Goal: Task Accomplishment & Management: Complete application form

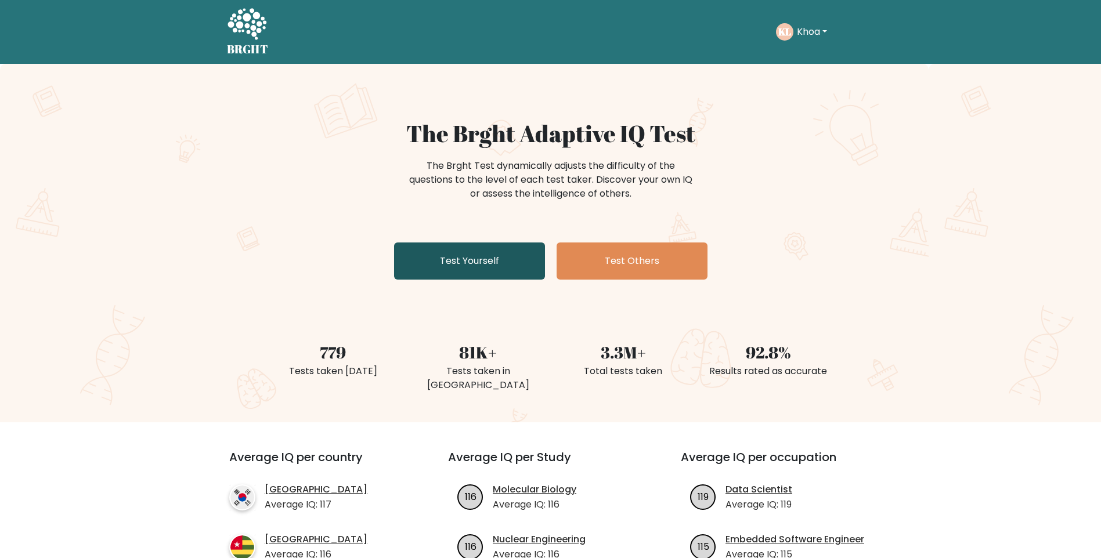
click at [462, 256] on link "Test Yourself" at bounding box center [469, 261] width 151 height 37
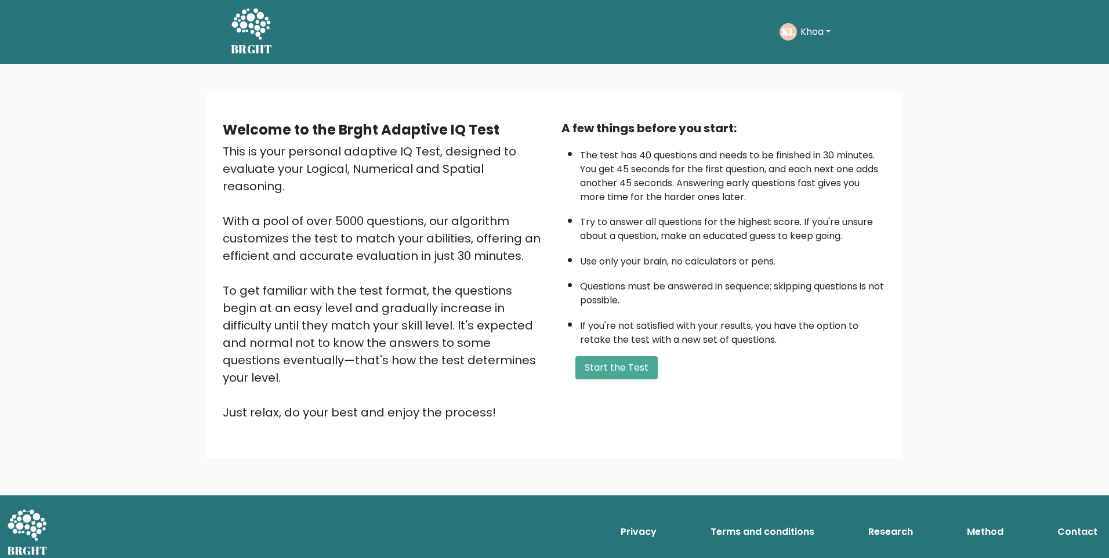
click at [644, 385] on div "A few things before you start: The test has 40 questions and needs to be finish…" at bounding box center [724, 271] width 339 height 302
click at [628, 373] on button "Start the Test" at bounding box center [617, 367] width 82 height 23
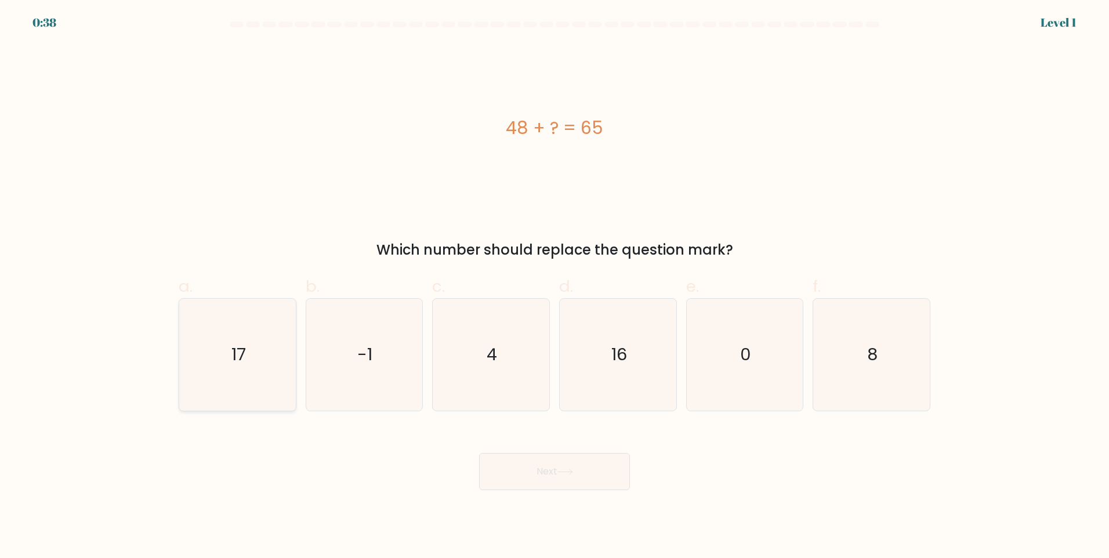
click at [227, 353] on icon "17" at bounding box center [238, 355] width 112 height 112
click at [555, 287] on input "a. 17" at bounding box center [555, 283] width 1 height 8
radio input "true"
click at [525, 489] on button "Next" at bounding box center [554, 471] width 151 height 37
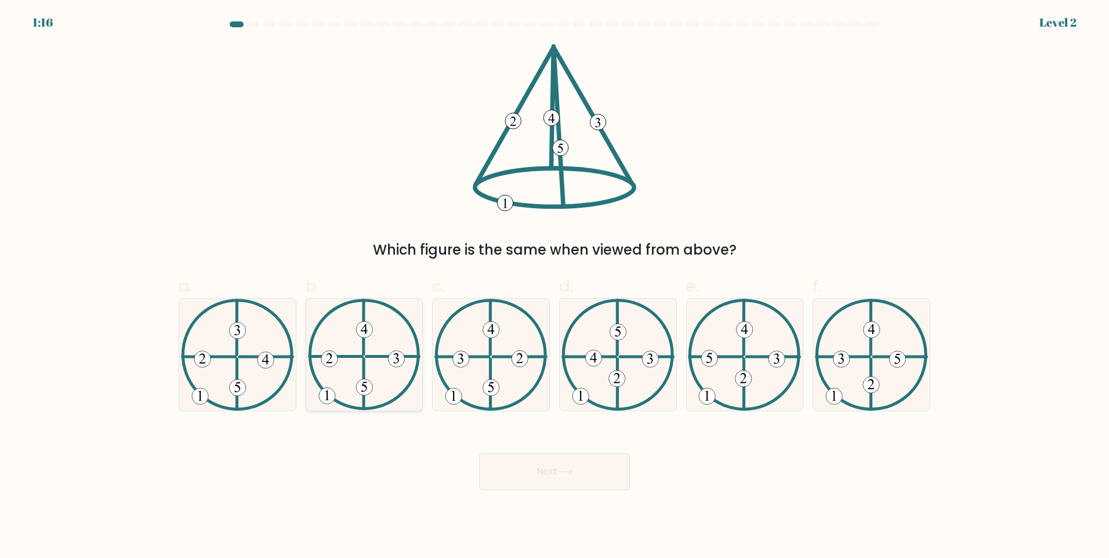
click at [338, 409] on icon at bounding box center [364, 355] width 113 height 112
click at [555, 287] on input "b." at bounding box center [555, 283] width 1 height 8
radio input "true"
click at [516, 470] on button "Next" at bounding box center [554, 471] width 151 height 37
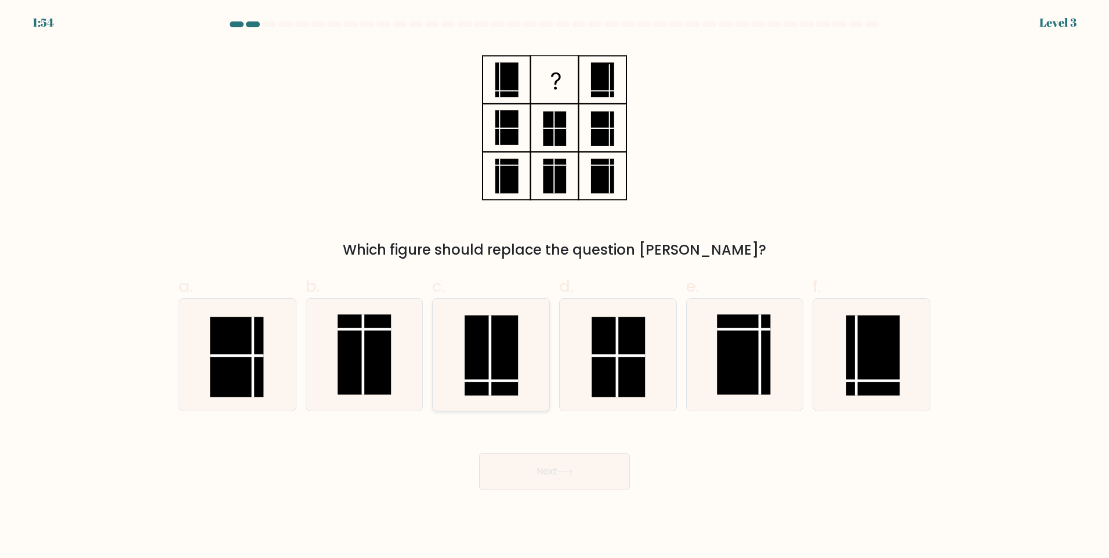
click at [437, 366] on icon at bounding box center [491, 355] width 112 height 112
click at [555, 287] on input "c." at bounding box center [555, 283] width 1 height 8
radio input "true"
click at [491, 382] on icon at bounding box center [491, 354] width 111 height 111
click at [555, 287] on input "c." at bounding box center [555, 283] width 1 height 8
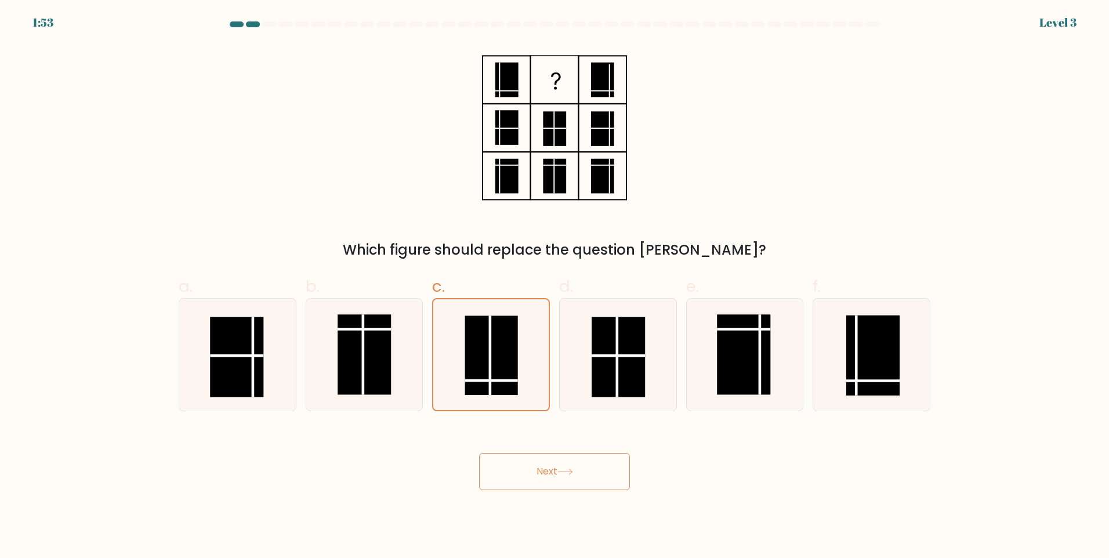
click at [538, 471] on button "Next" at bounding box center [554, 471] width 151 height 37
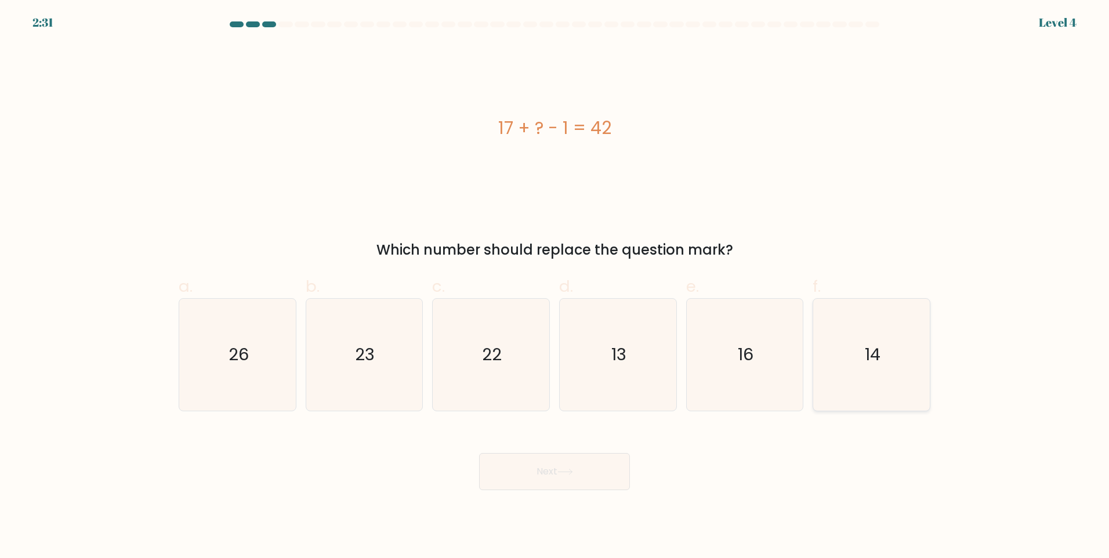
click at [860, 371] on icon "14" at bounding box center [872, 355] width 112 height 112
click at [555, 287] on input "f. 14" at bounding box center [555, 283] width 1 height 8
radio input "true"
click at [731, 372] on icon "16" at bounding box center [745, 355] width 112 height 112
click at [555, 287] on input "e. 16" at bounding box center [555, 283] width 1 height 8
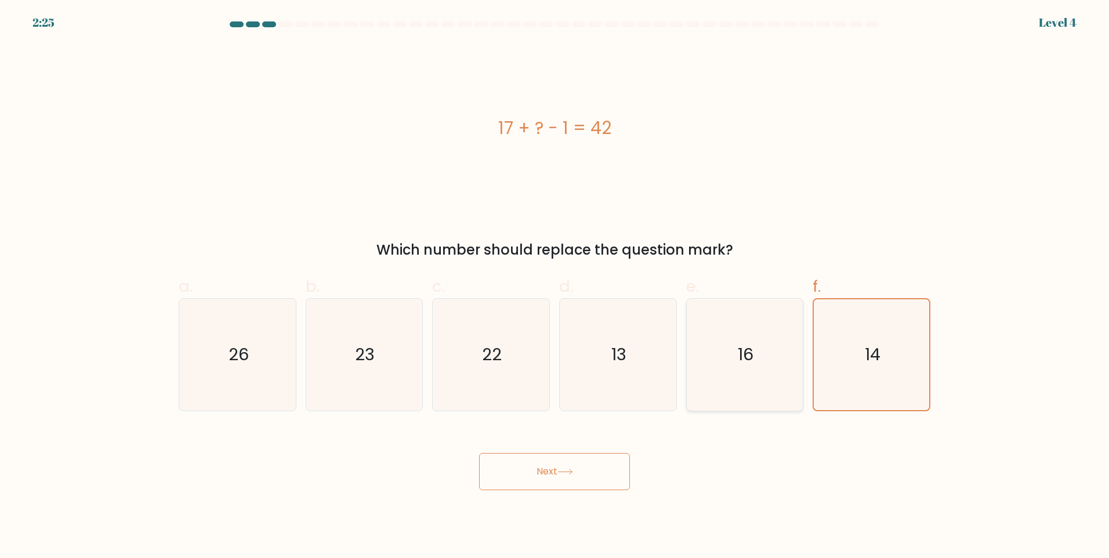
radio input "true"
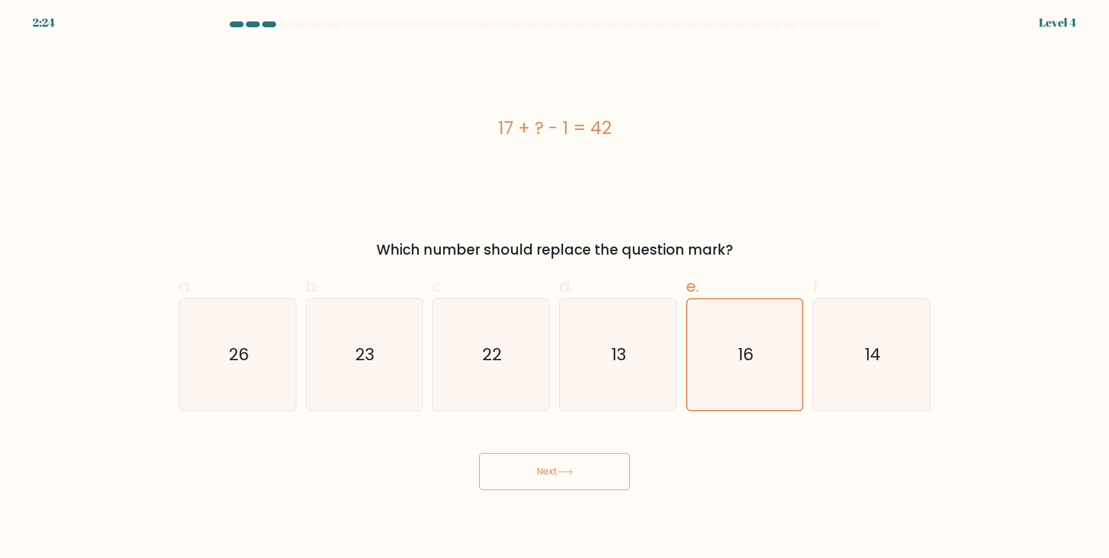
click at [548, 481] on button "Next" at bounding box center [554, 471] width 151 height 37
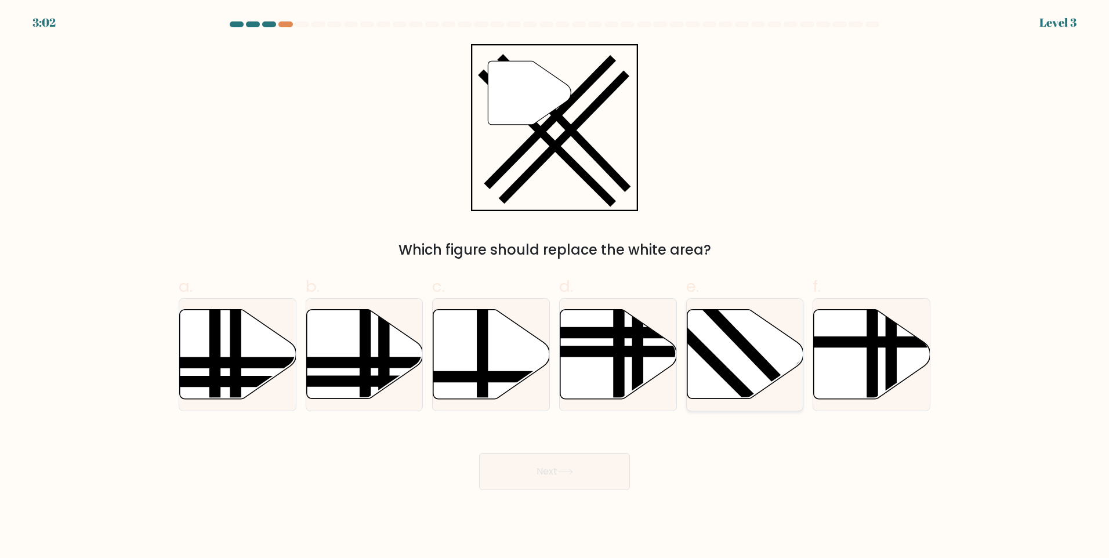
click at [778, 341] on icon at bounding box center [745, 354] width 117 height 89
click at [555, 287] on input "e." at bounding box center [555, 283] width 1 height 8
radio input "true"
click at [592, 468] on button "Next" at bounding box center [554, 471] width 151 height 37
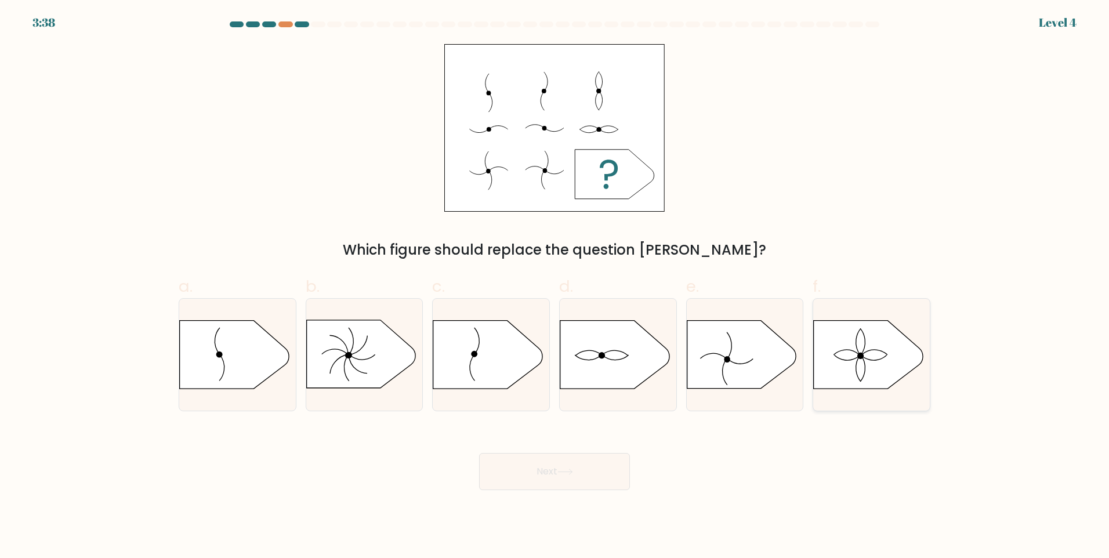
click at [867, 366] on icon at bounding box center [868, 355] width 109 height 68
click at [555, 287] on input "f." at bounding box center [555, 283] width 1 height 8
radio input "true"
click at [549, 465] on button "Next" at bounding box center [554, 471] width 151 height 37
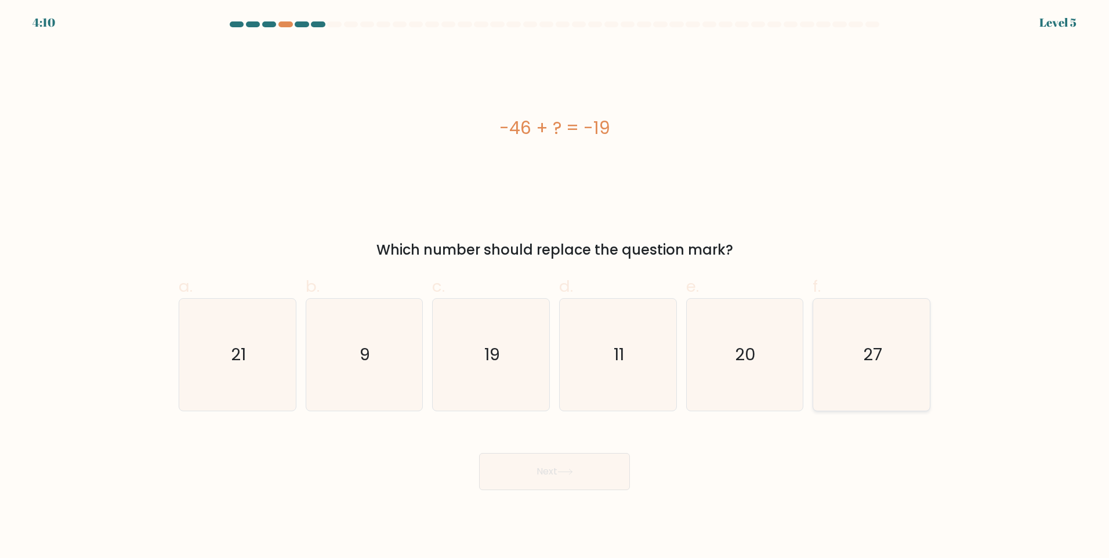
click at [907, 363] on icon "27" at bounding box center [872, 355] width 112 height 112
click at [555, 287] on input "f. 27" at bounding box center [555, 283] width 1 height 8
radio input "true"
click at [590, 464] on button "Next" at bounding box center [554, 471] width 151 height 37
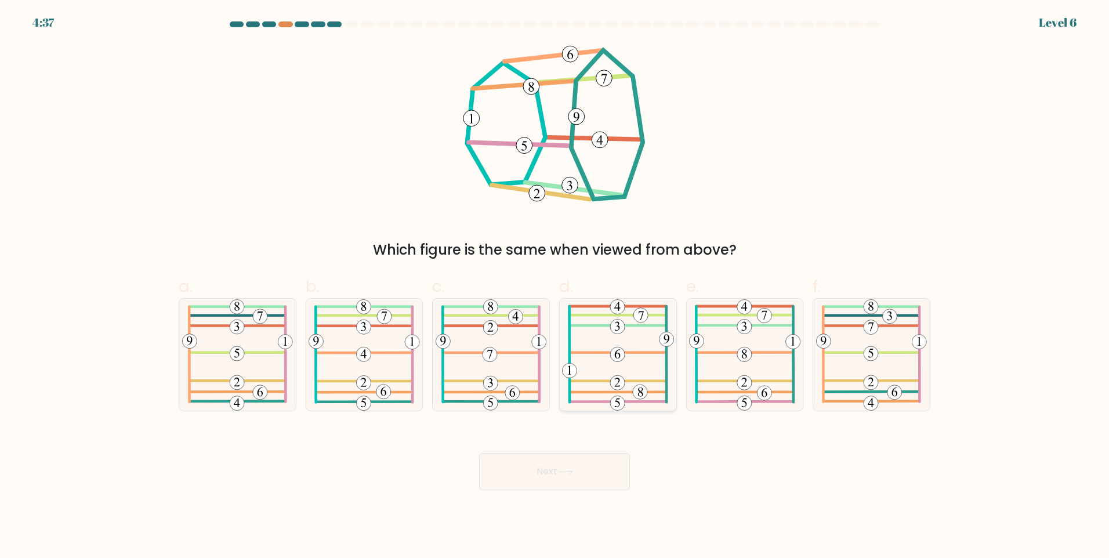
click at [594, 335] on icon at bounding box center [618, 355] width 112 height 112
click at [555, 287] on input "d." at bounding box center [555, 283] width 1 height 8
radio input "true"
click at [563, 474] on icon at bounding box center [566, 472] width 16 height 6
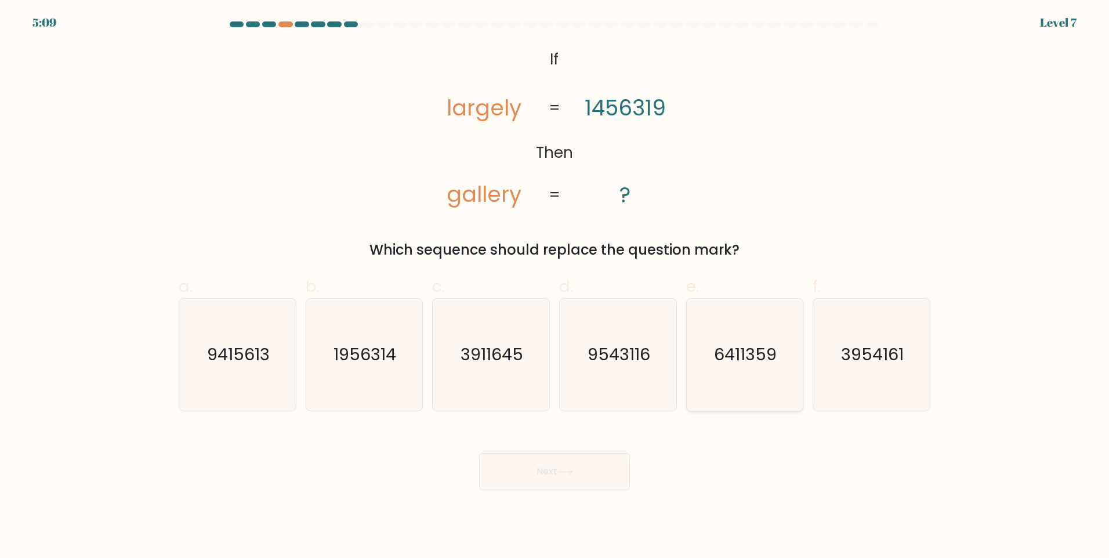
click at [755, 354] on text "6411359" at bounding box center [746, 354] width 63 height 23
click at [555, 287] on input "e. 6411359" at bounding box center [555, 283] width 1 height 8
radio input "true"
click at [633, 470] on div "Next" at bounding box center [555, 457] width 766 height 65
click at [605, 470] on button "Next" at bounding box center [554, 471] width 151 height 37
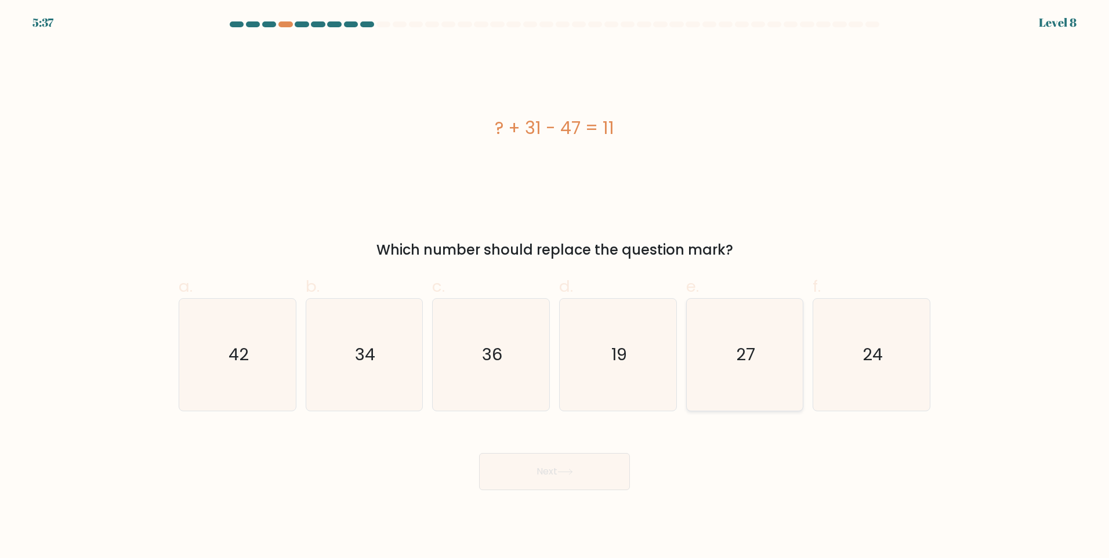
click at [748, 352] on text "27" at bounding box center [745, 354] width 19 height 23
click at [555, 287] on input "e. 27" at bounding box center [555, 283] width 1 height 8
radio input "true"
click at [531, 472] on button "Next" at bounding box center [554, 471] width 151 height 37
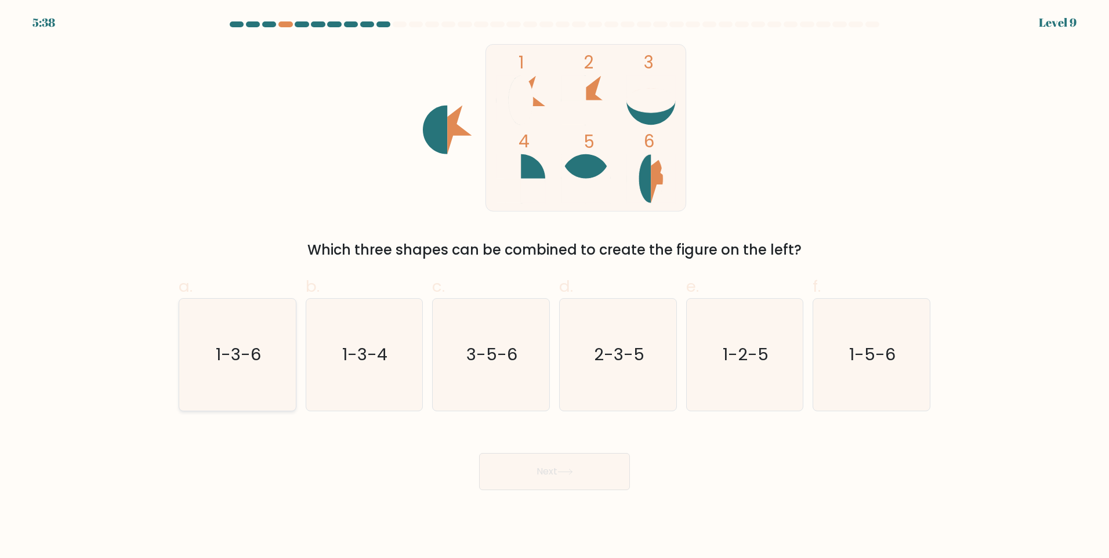
click at [254, 359] on text "1-3-6" at bounding box center [238, 354] width 45 height 23
click at [555, 287] on input "a. 1-3-6" at bounding box center [555, 283] width 1 height 8
radio input "true"
click at [511, 487] on button "Next" at bounding box center [554, 471] width 151 height 37
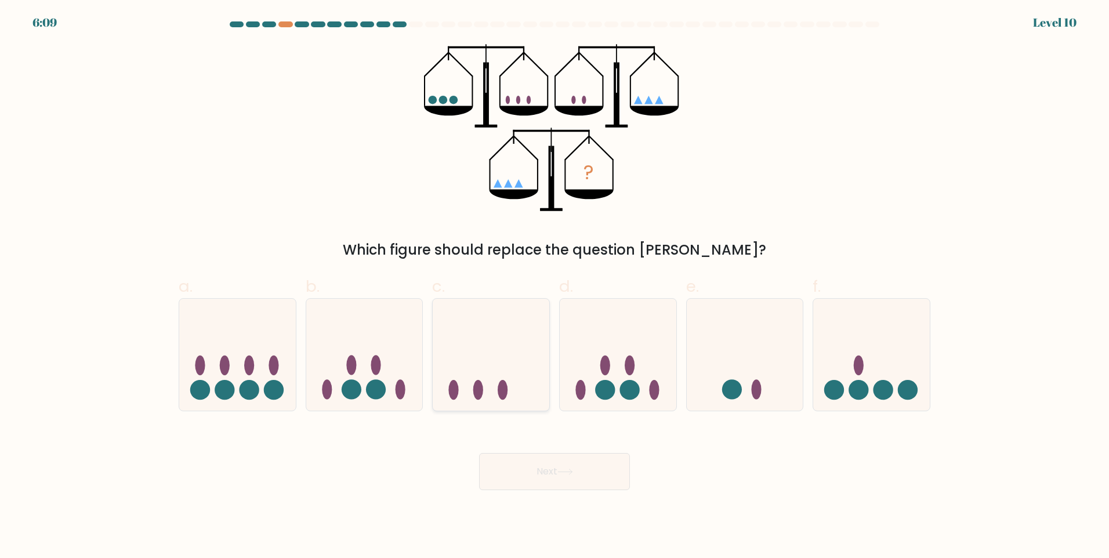
click at [468, 385] on icon at bounding box center [491, 354] width 117 height 96
click at [555, 287] on input "c." at bounding box center [555, 283] width 1 height 8
radio input "true"
click at [404, 367] on icon at bounding box center [364, 354] width 117 height 96
click at [555, 287] on input "b." at bounding box center [555, 283] width 1 height 8
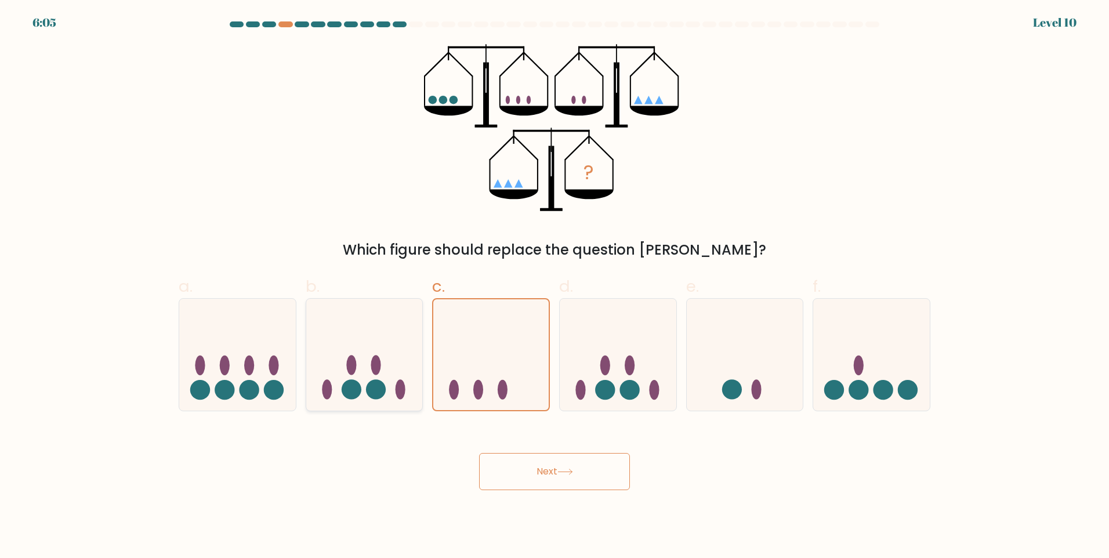
radio input "true"
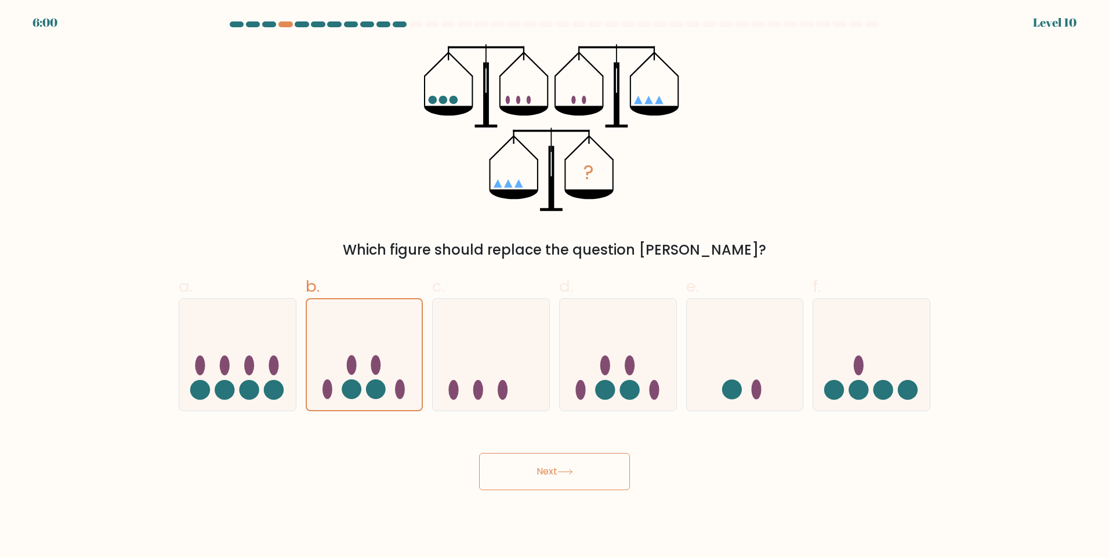
click at [577, 475] on button "Next" at bounding box center [554, 471] width 151 height 37
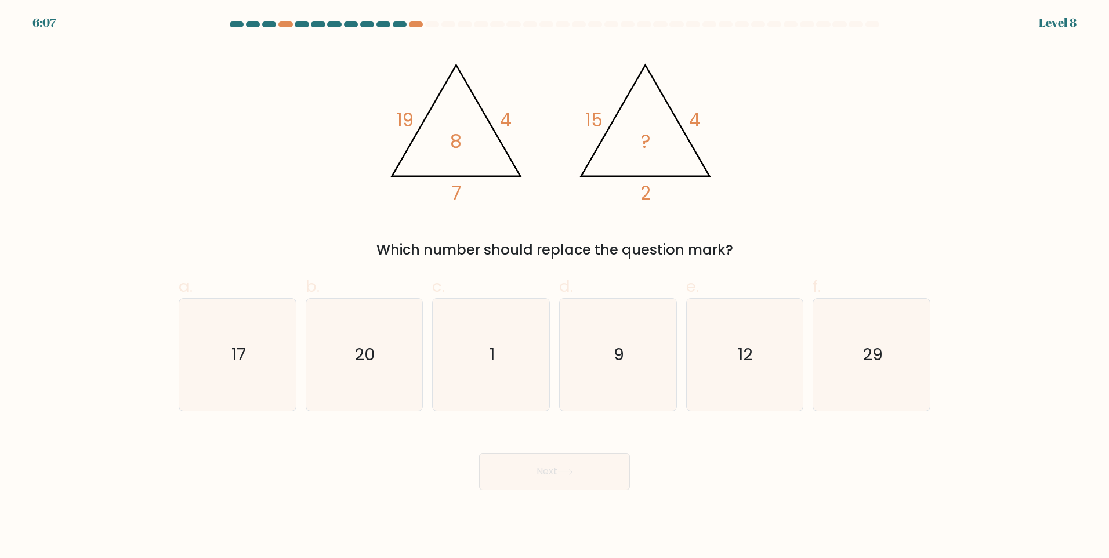
click at [553, 330] on div "c. 1" at bounding box center [491, 342] width 127 height 137
click at [546, 337] on icon "1" at bounding box center [491, 355] width 112 height 112
click at [555, 287] on input "c. 1" at bounding box center [555, 283] width 1 height 8
radio input "true"
click at [563, 461] on button "Next" at bounding box center [554, 471] width 151 height 37
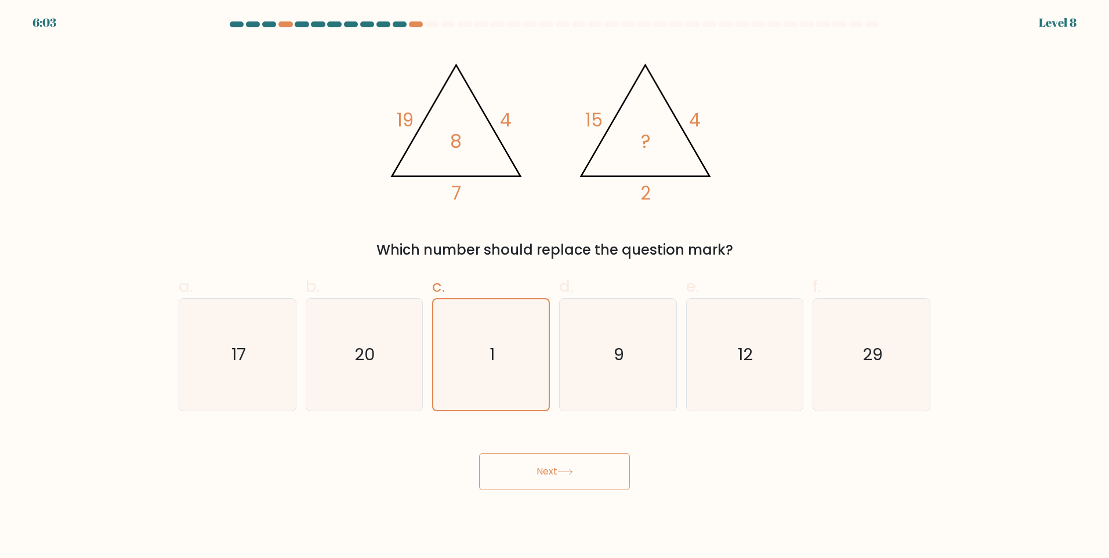
click at [572, 480] on button "Next" at bounding box center [554, 471] width 151 height 37
click at [550, 482] on button "Next" at bounding box center [554, 471] width 151 height 37
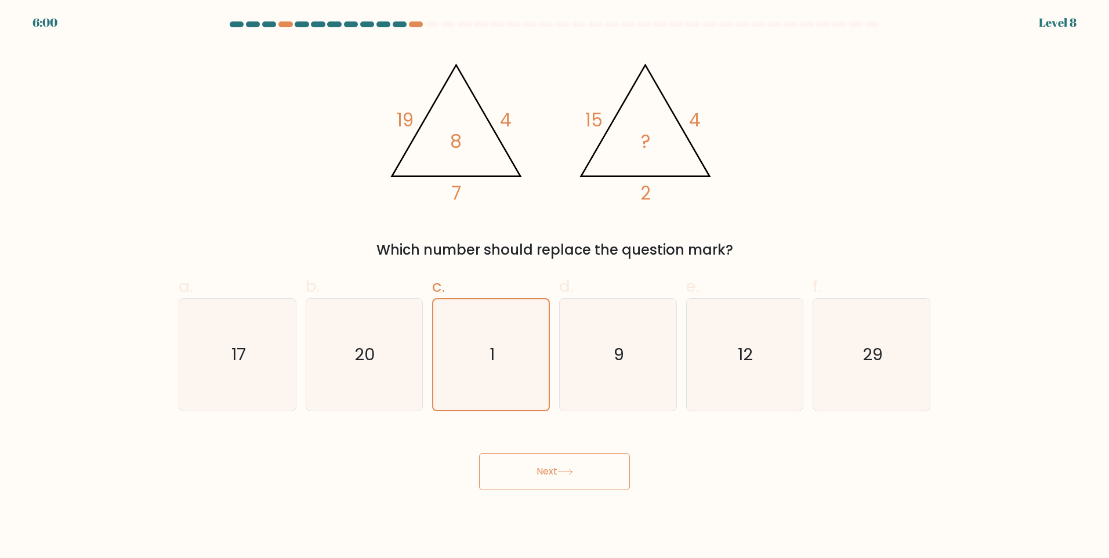
click at [550, 482] on button "Next" at bounding box center [554, 471] width 151 height 37
click at [478, 397] on icon "1" at bounding box center [491, 354] width 111 height 111
click at [555, 287] on input "c. 1" at bounding box center [555, 283] width 1 height 8
click at [476, 389] on icon "1" at bounding box center [491, 354] width 111 height 111
click at [555, 287] on input "c. 1" at bounding box center [555, 283] width 1 height 8
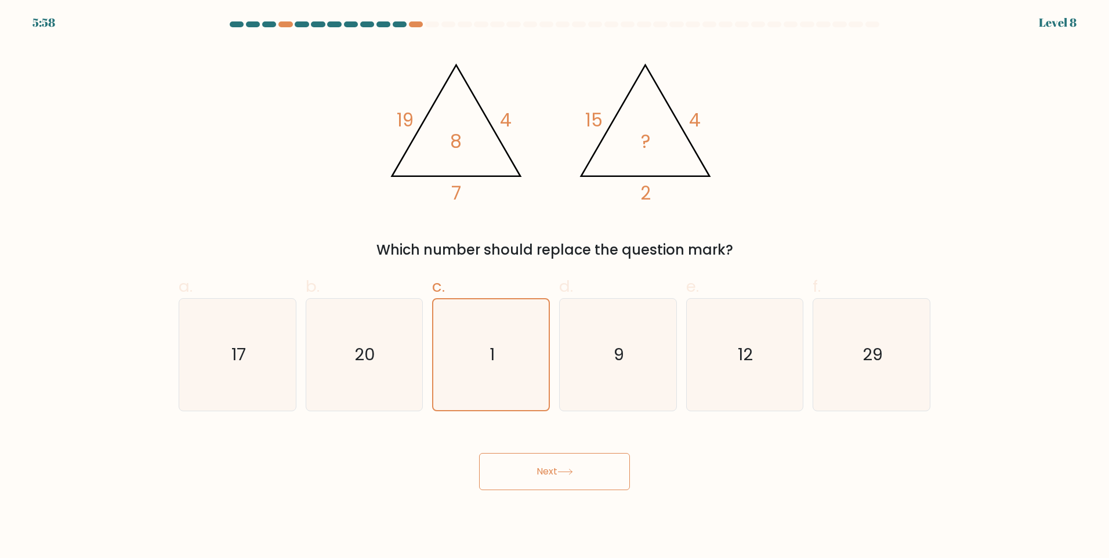
click at [528, 472] on button "Next" at bounding box center [554, 471] width 151 height 37
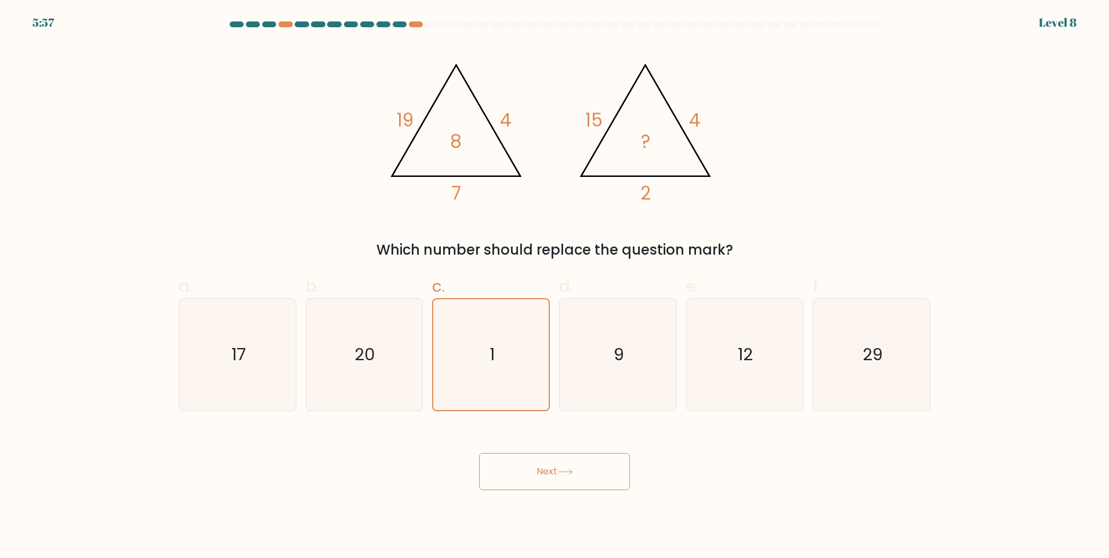
click at [528, 472] on button "Next" at bounding box center [554, 471] width 151 height 37
drag, startPoint x: 428, startPoint y: 459, endPoint x: 407, endPoint y: 444, distance: 25.4
click at [421, 457] on div "Next" at bounding box center [555, 457] width 766 height 65
click at [284, 153] on div "@import url('[URL][DOMAIN_NAME]); 19 4 7 8 @import url('[URL][DOMAIN_NAME]); 15…" at bounding box center [555, 152] width 766 height 216
click at [459, 97] on icon "@import url('[URL][DOMAIN_NAME]); 19 4 7 8 @import url('[URL][DOMAIN_NAME]); 15…" at bounding box center [555, 128] width 348 height 168
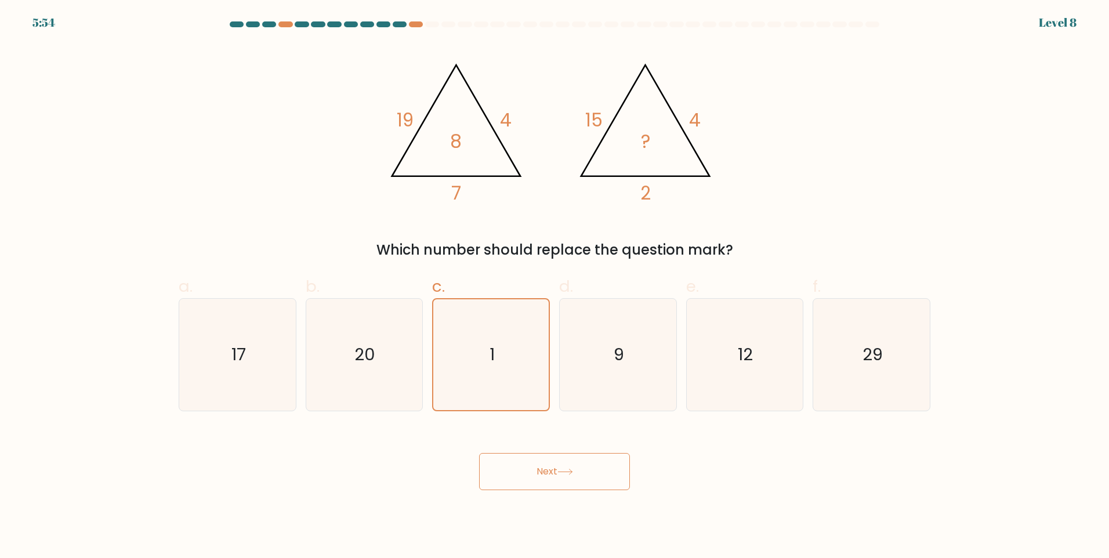
click at [508, 464] on button "Next" at bounding box center [554, 471] width 151 height 37
click at [485, 338] on icon "1" at bounding box center [491, 354] width 111 height 111
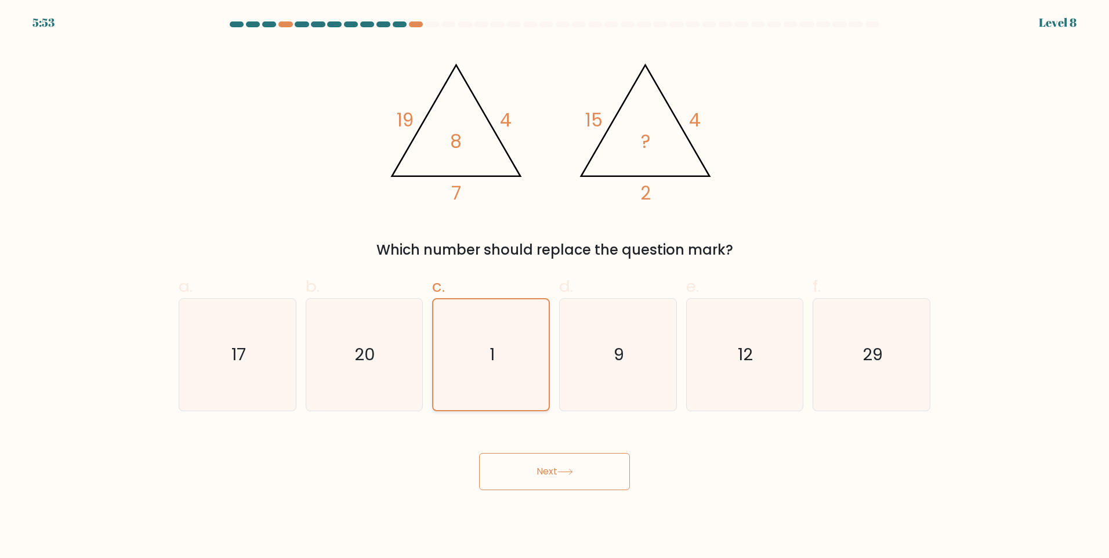
click at [555, 287] on input "c. 1" at bounding box center [555, 283] width 1 height 8
click at [512, 465] on button "Next" at bounding box center [554, 471] width 151 height 37
click at [513, 461] on button "Next" at bounding box center [554, 471] width 151 height 37
click at [514, 461] on button "Next" at bounding box center [554, 471] width 151 height 37
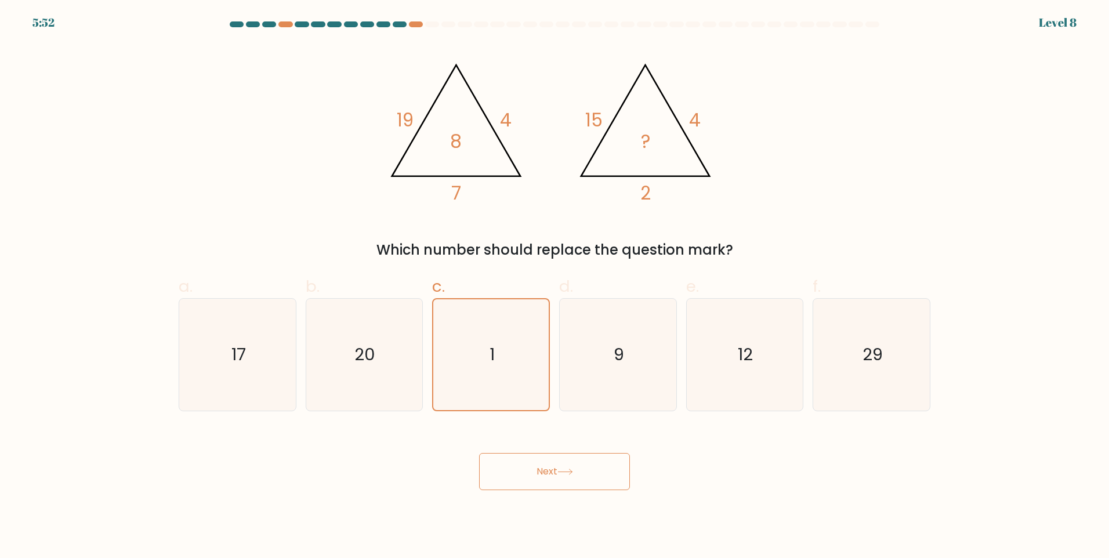
click at [515, 464] on button "Next" at bounding box center [554, 471] width 151 height 37
click at [516, 464] on button "Next" at bounding box center [554, 471] width 151 height 37
click at [573, 460] on button "Next" at bounding box center [554, 471] width 151 height 37
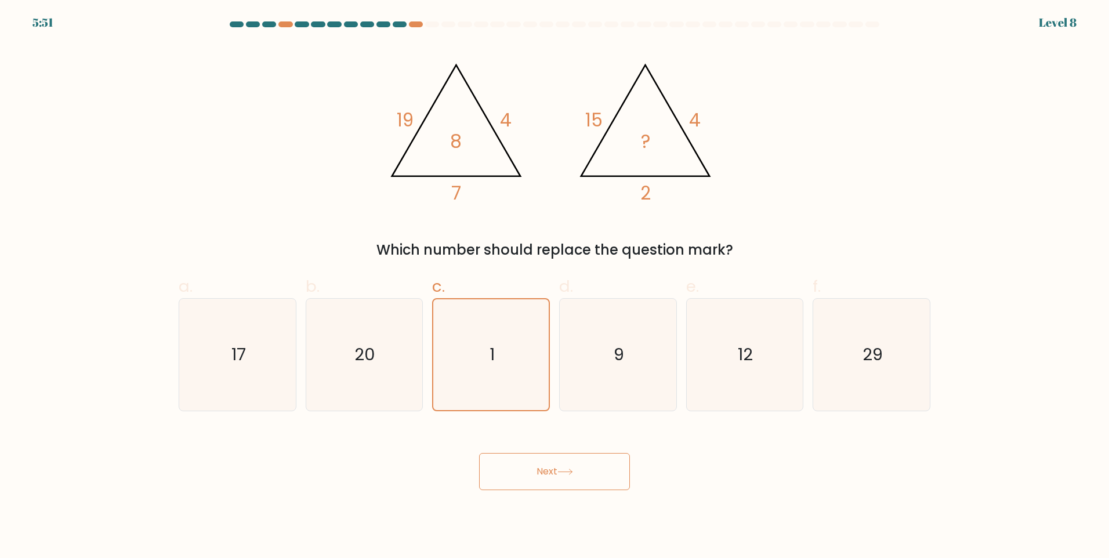
click at [573, 460] on button "Next" at bounding box center [554, 471] width 151 height 37
click at [593, 370] on icon "9" at bounding box center [618, 355] width 112 height 112
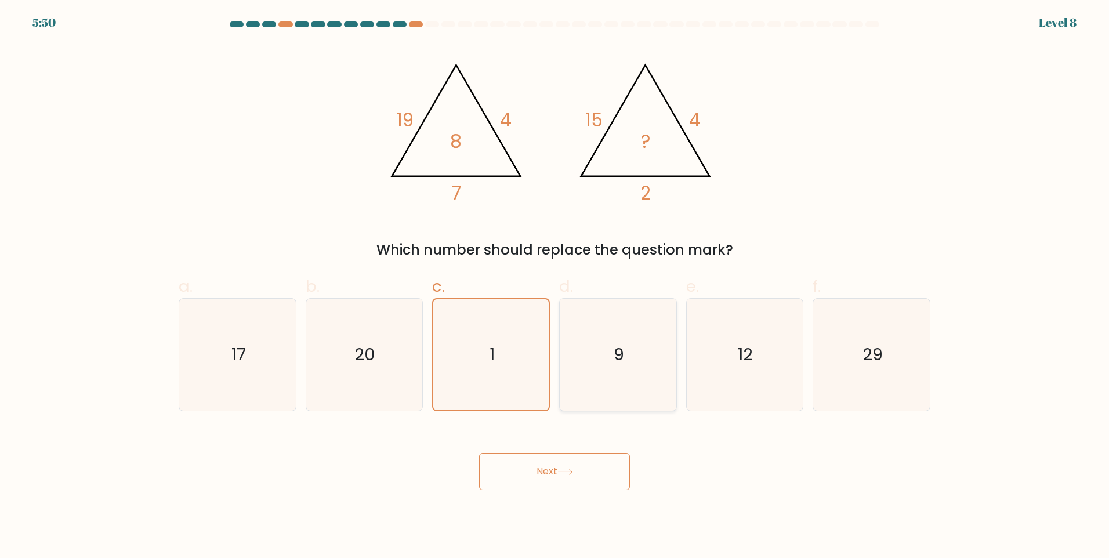
click at [555, 287] on input "d. 9" at bounding box center [555, 283] width 1 height 8
radio input "true"
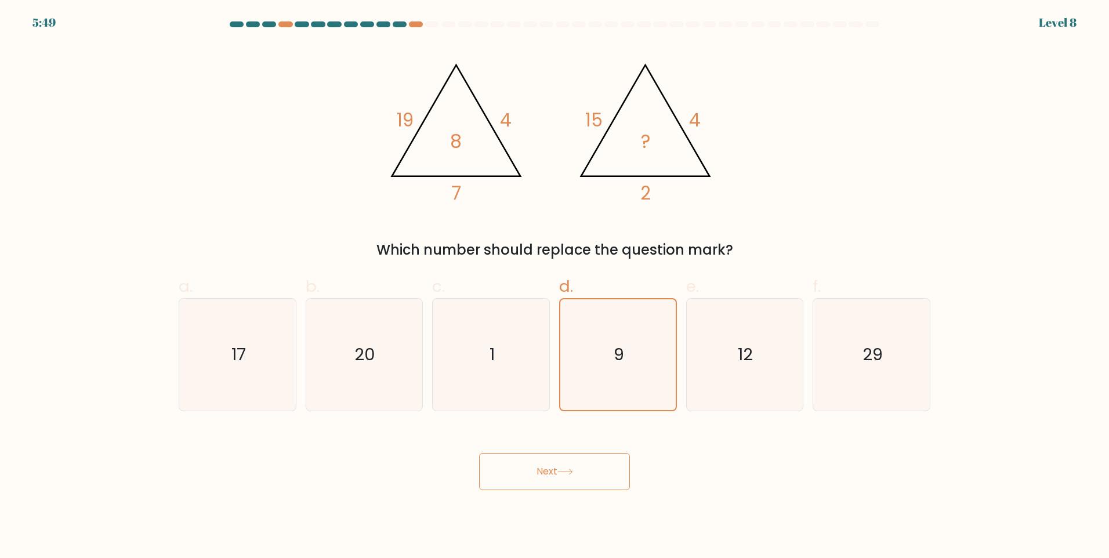
drag, startPoint x: 525, startPoint y: 372, endPoint x: 533, endPoint y: 415, distance: 44.3
click at [524, 372] on icon "1" at bounding box center [491, 355] width 112 height 112
click at [555, 287] on input "c. 1" at bounding box center [555, 283] width 1 height 8
radio input "true"
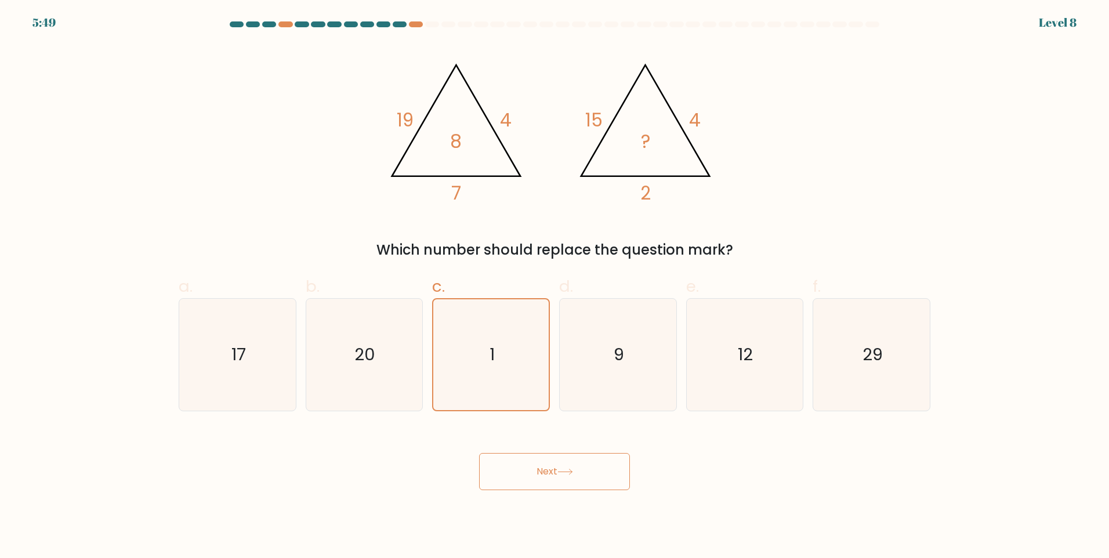
click at [569, 473] on icon at bounding box center [566, 472] width 16 height 6
drag, startPoint x: 569, startPoint y: 473, endPoint x: 582, endPoint y: 461, distance: 18.5
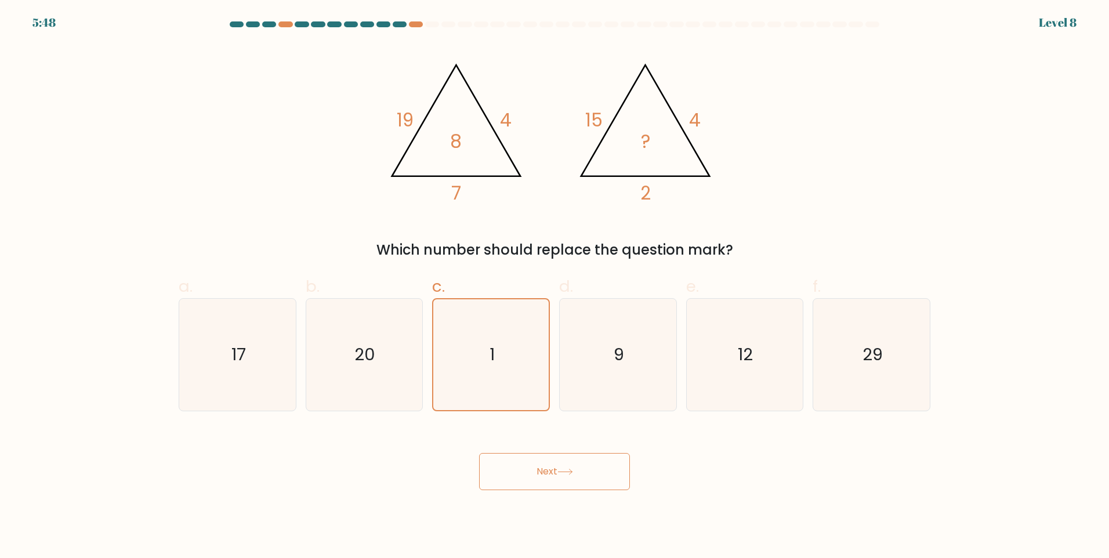
click at [569, 474] on icon at bounding box center [566, 472] width 16 height 6
click at [581, 461] on button "Next" at bounding box center [554, 471] width 151 height 37
drag, startPoint x: 694, startPoint y: 440, endPoint x: 601, endPoint y: 467, distance: 97.3
click at [690, 447] on div "Next" at bounding box center [555, 457] width 766 height 65
drag, startPoint x: 601, startPoint y: 467, endPoint x: 592, endPoint y: 470, distance: 9.2
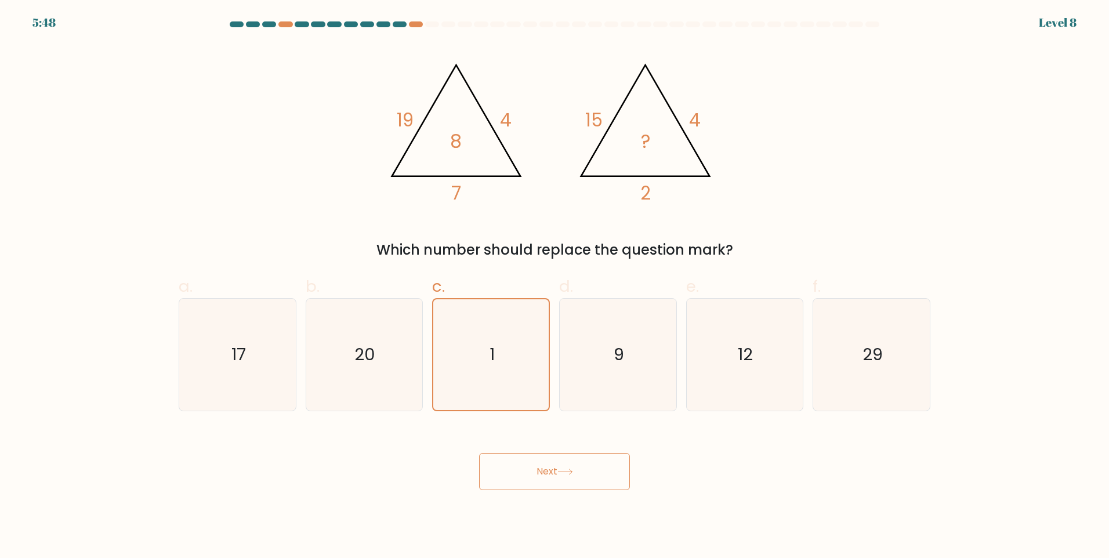
click at [596, 468] on button "Next" at bounding box center [554, 471] width 151 height 37
click at [581, 478] on button "Next" at bounding box center [554, 471] width 151 height 37
click at [571, 480] on button "Next" at bounding box center [554, 471] width 151 height 37
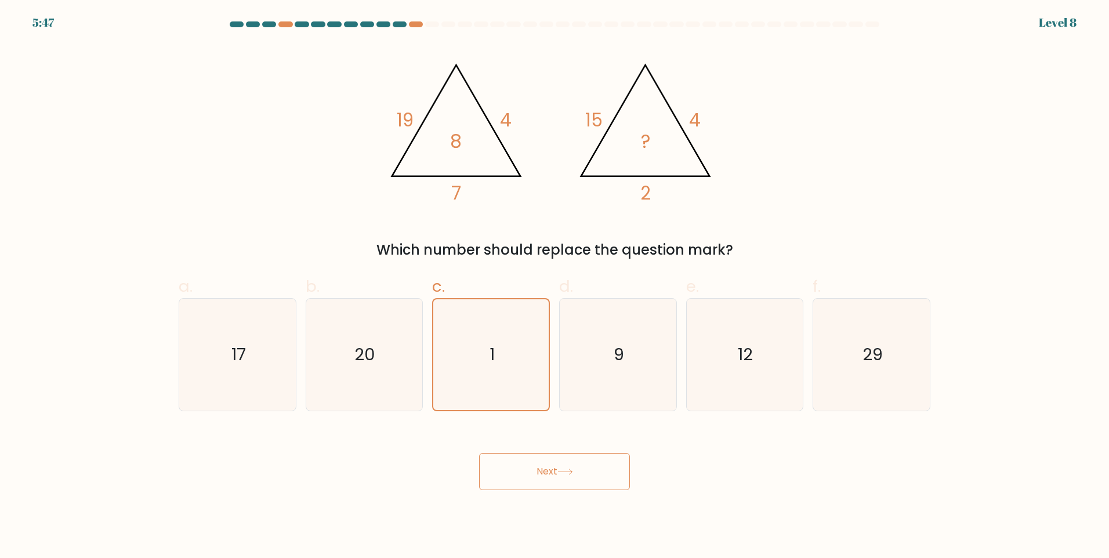
click at [571, 480] on button "Next" at bounding box center [554, 471] width 151 height 37
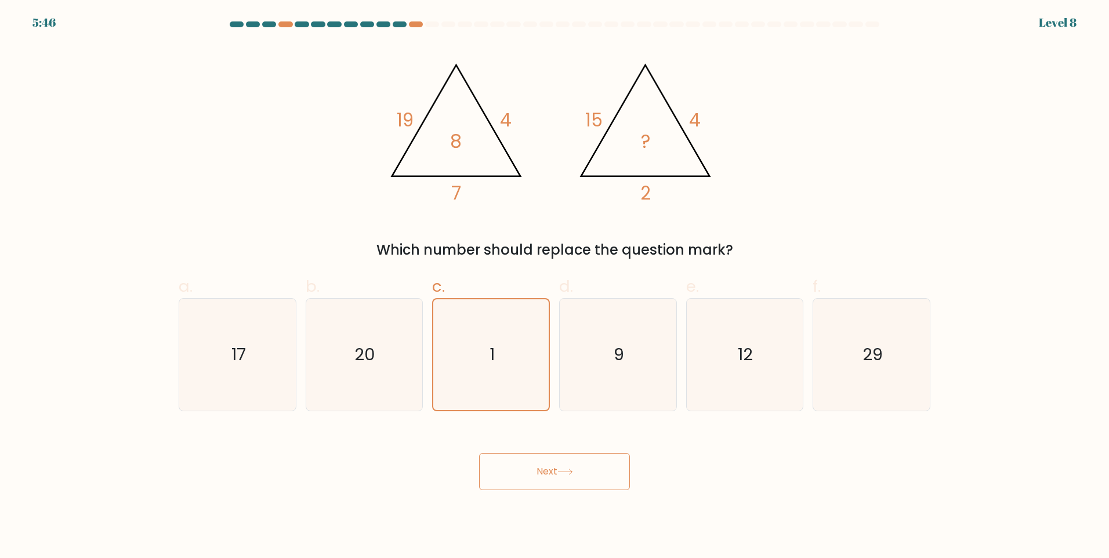
click at [571, 480] on button "Next" at bounding box center [554, 471] width 151 height 37
click at [569, 480] on button "Next" at bounding box center [554, 471] width 151 height 37
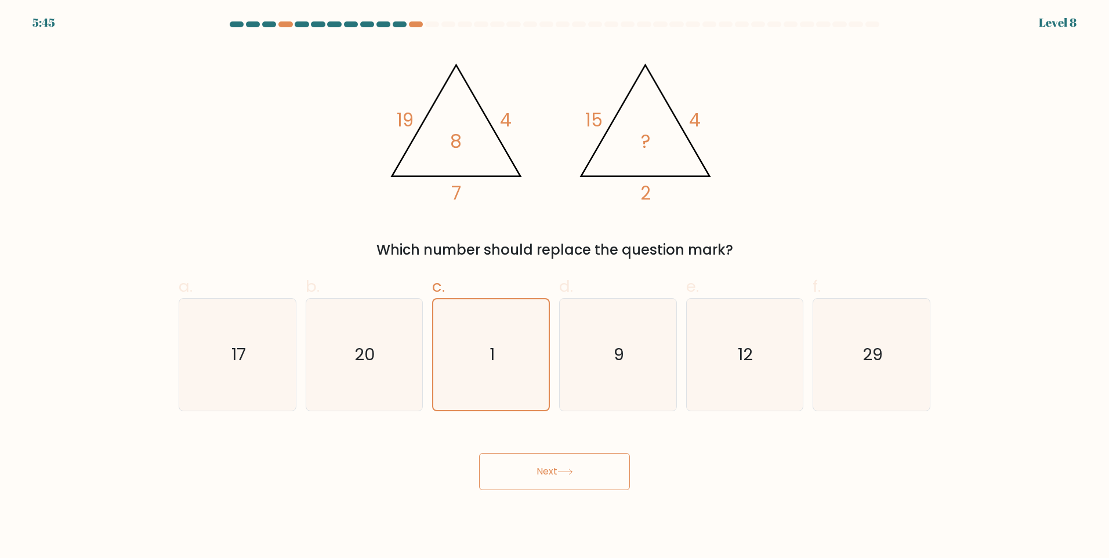
click at [569, 480] on button "Next" at bounding box center [554, 471] width 151 height 37
click at [567, 480] on button "Next" at bounding box center [554, 471] width 151 height 37
click at [573, 476] on button "Next" at bounding box center [554, 471] width 151 height 37
click at [571, 475] on button "Next" at bounding box center [554, 471] width 151 height 37
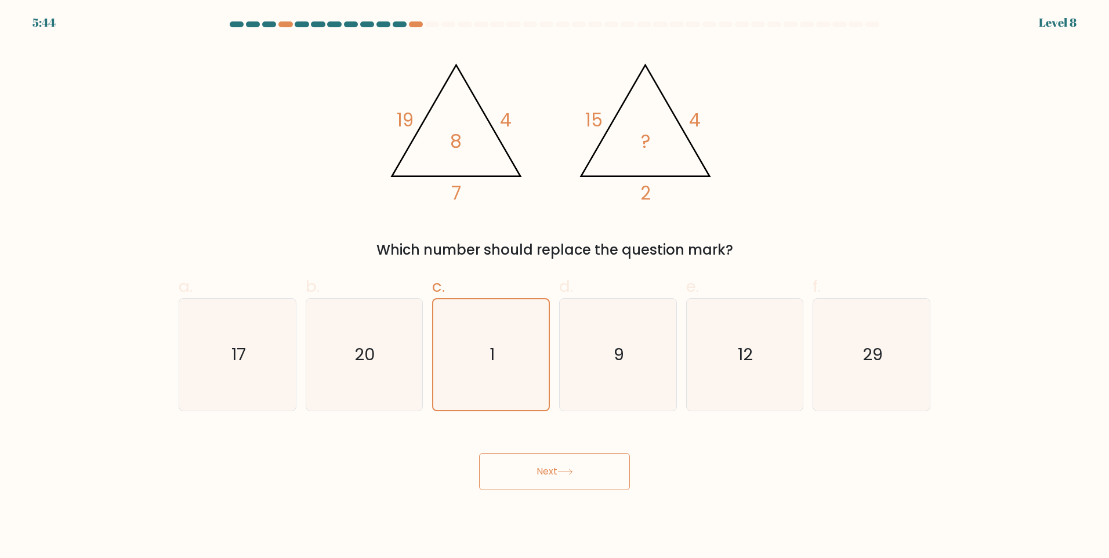
drag, startPoint x: 571, startPoint y: 475, endPoint x: 562, endPoint y: 467, distance: 12.7
click at [562, 467] on button "Next" at bounding box center [554, 471] width 151 height 37
click at [551, 464] on button "Next" at bounding box center [554, 471] width 151 height 37
drag, startPoint x: 551, startPoint y: 464, endPoint x: 544, endPoint y: 461, distance: 7.0
click at [544, 461] on button "Next" at bounding box center [554, 471] width 151 height 37
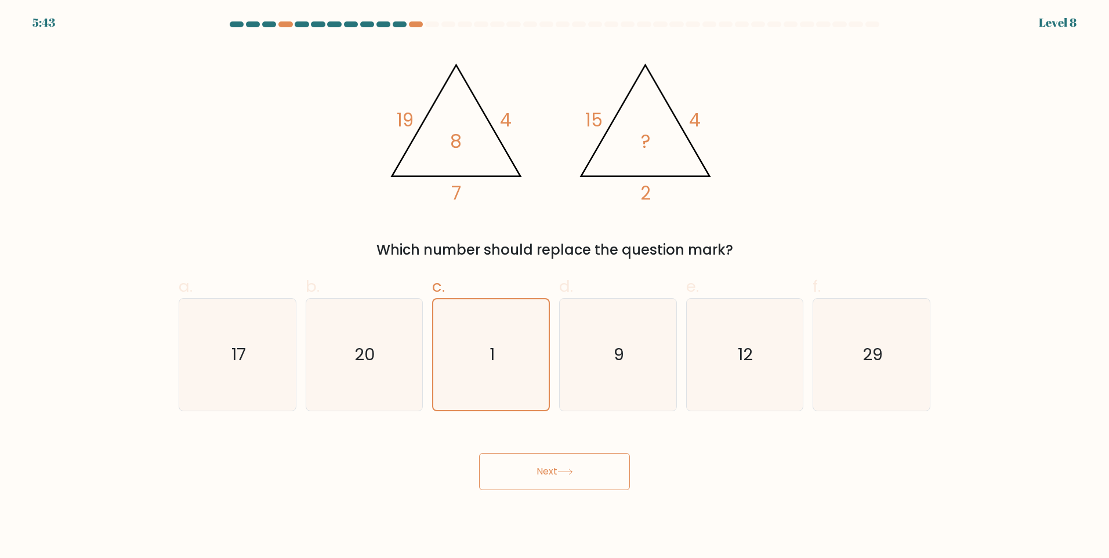
click at [537, 458] on button "Next" at bounding box center [554, 471] width 151 height 37
click at [533, 458] on button "Next" at bounding box center [554, 471] width 151 height 37
click at [524, 456] on button "Next" at bounding box center [554, 471] width 151 height 37
click at [520, 456] on button "Next" at bounding box center [554, 471] width 151 height 37
click at [481, 389] on icon "1" at bounding box center [491, 354] width 111 height 111
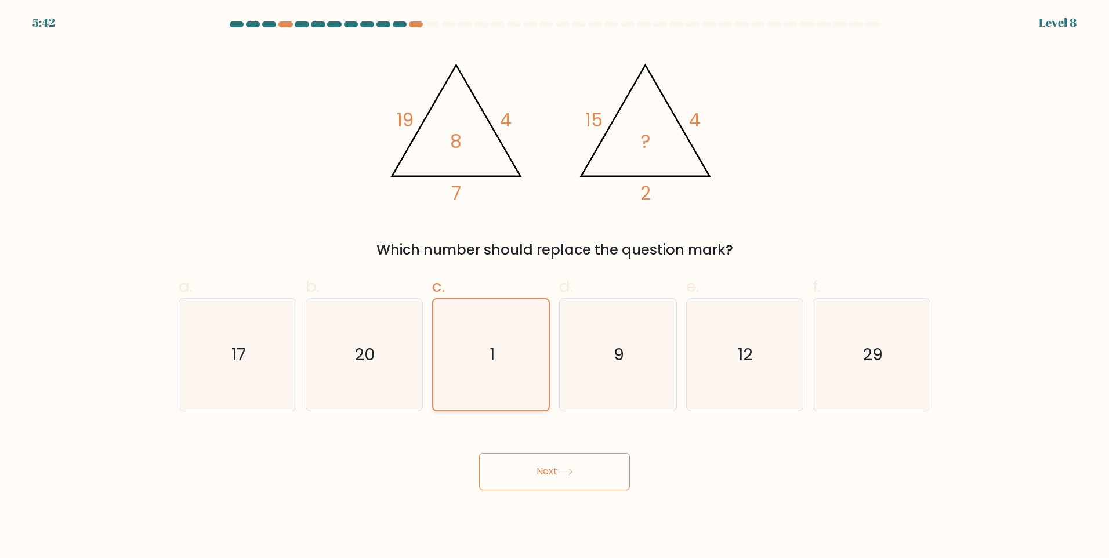
click at [555, 287] on input "c. 1" at bounding box center [555, 283] width 1 height 8
click at [551, 473] on button "Next" at bounding box center [554, 471] width 151 height 37
click at [554, 478] on button "Next" at bounding box center [554, 471] width 151 height 37
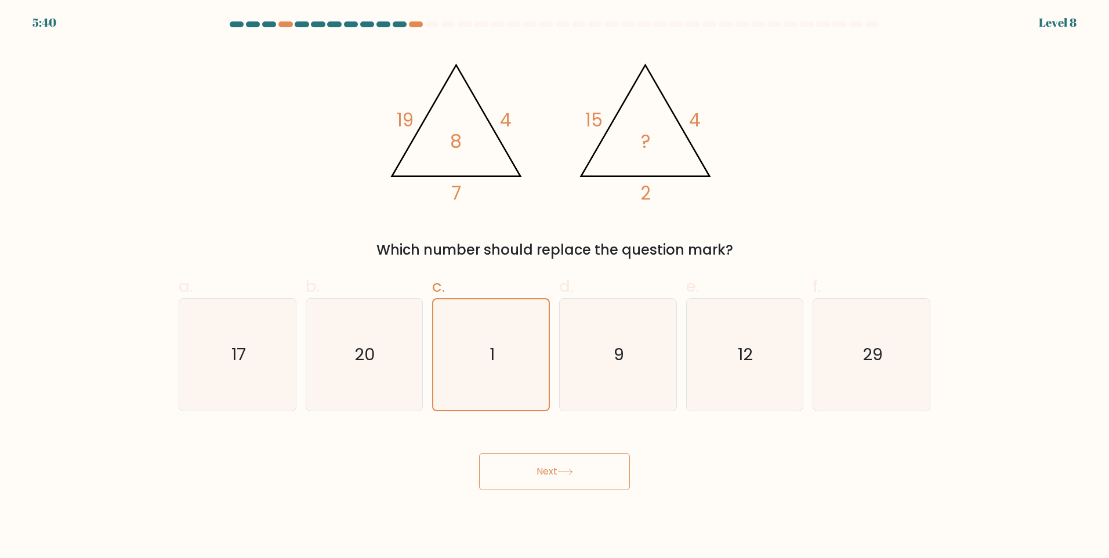
click at [554, 479] on button "Next" at bounding box center [554, 471] width 151 height 37
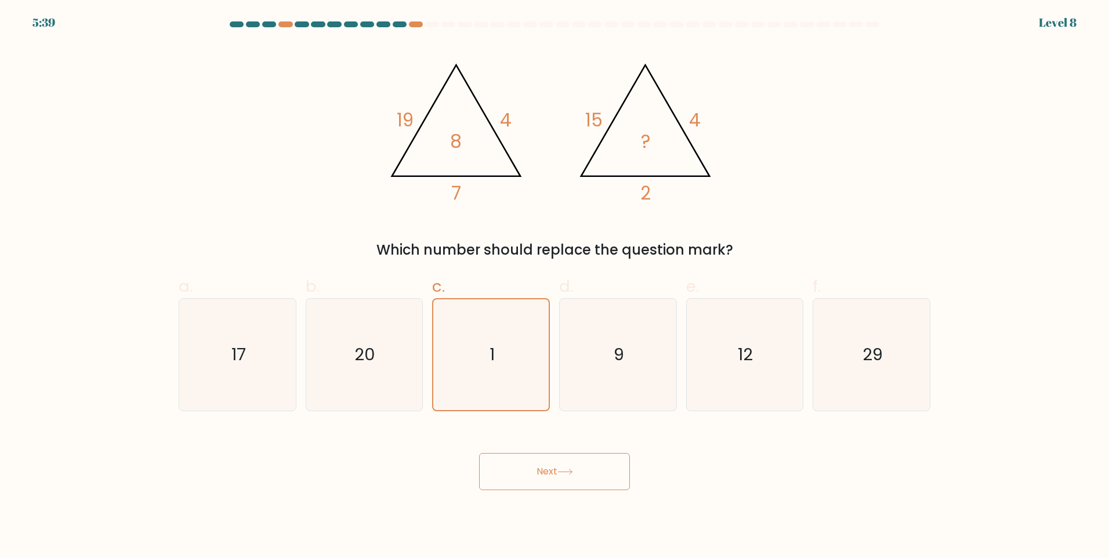
click at [554, 479] on button "Next" at bounding box center [554, 471] width 151 height 37
click at [521, 473] on button "Next" at bounding box center [554, 471] width 151 height 37
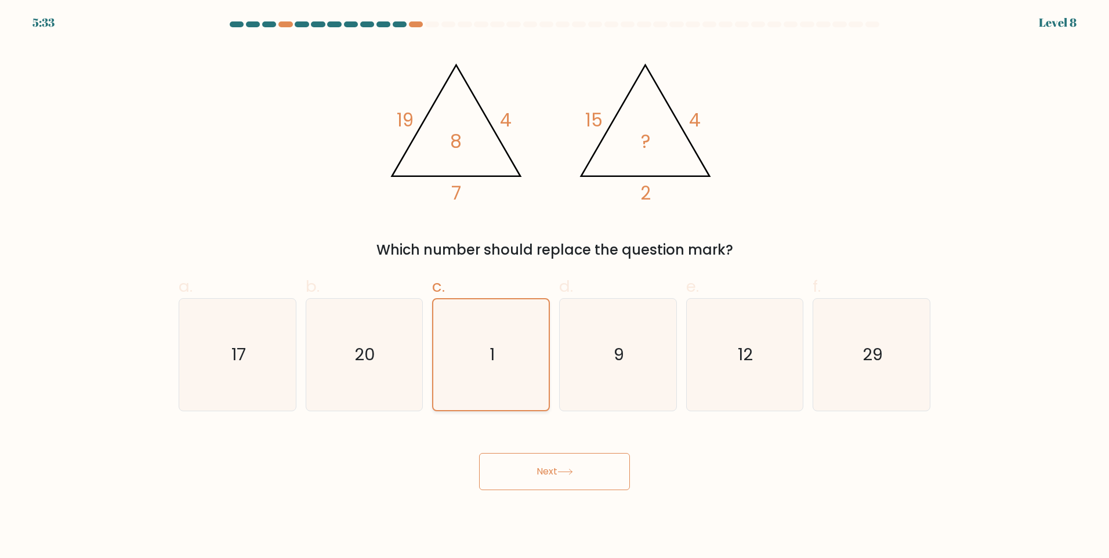
click at [497, 340] on icon "1" at bounding box center [491, 354] width 111 height 111
click at [555, 287] on input "c. 1" at bounding box center [555, 283] width 1 height 8
drag, startPoint x: 577, startPoint y: 338, endPoint x: 465, endPoint y: 388, distance: 122.4
click at [577, 339] on icon "9" at bounding box center [618, 355] width 112 height 112
click at [555, 287] on input "d. 9" at bounding box center [555, 283] width 1 height 8
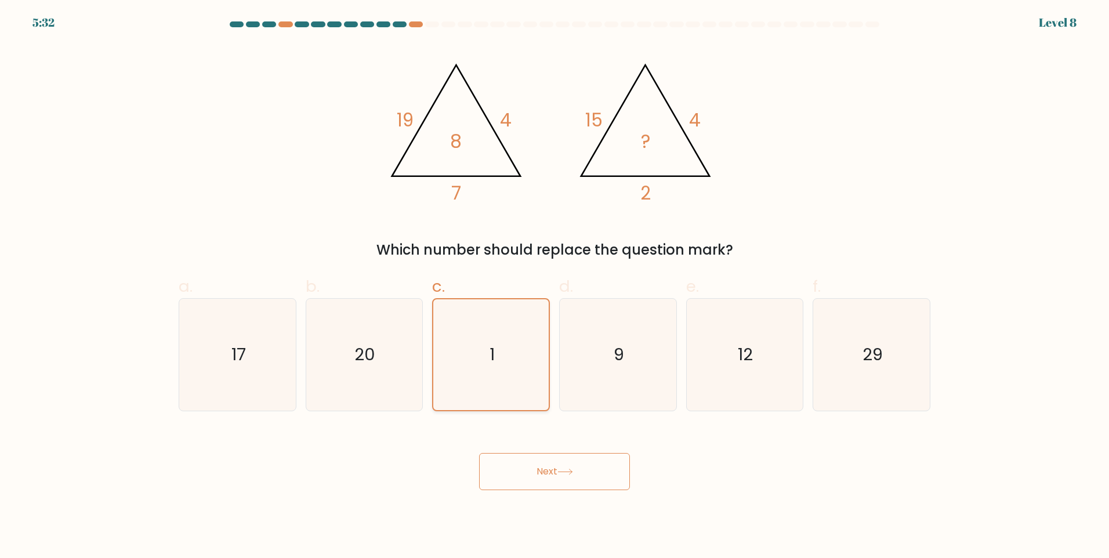
radio input "true"
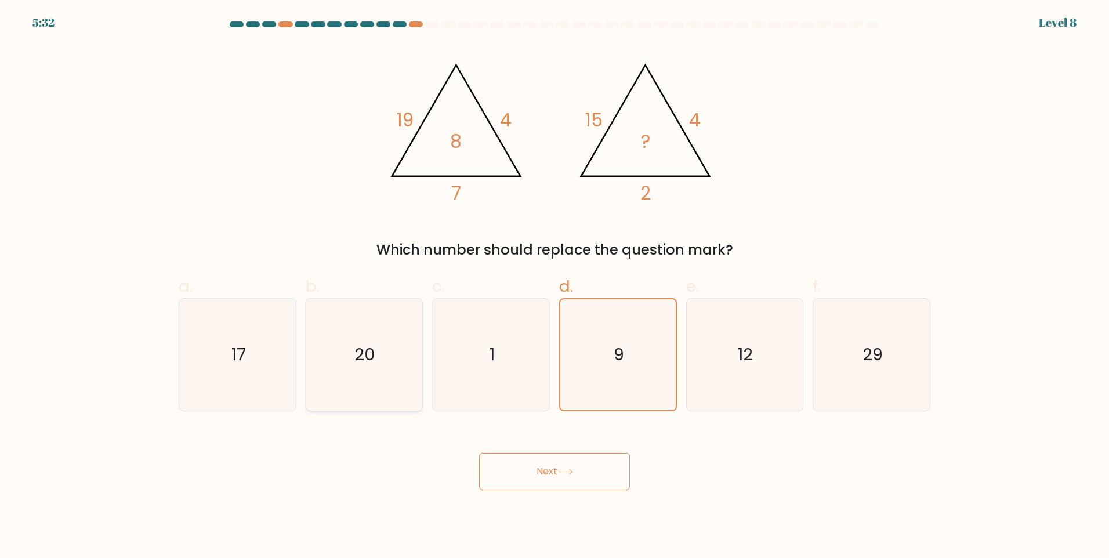
drag, startPoint x: 406, startPoint y: 397, endPoint x: 314, endPoint y: 376, distance: 93.6
click at [403, 397] on icon "20" at bounding box center [364, 355] width 112 height 112
click at [555, 287] on input "b. 20" at bounding box center [555, 283] width 1 height 8
radio input "true"
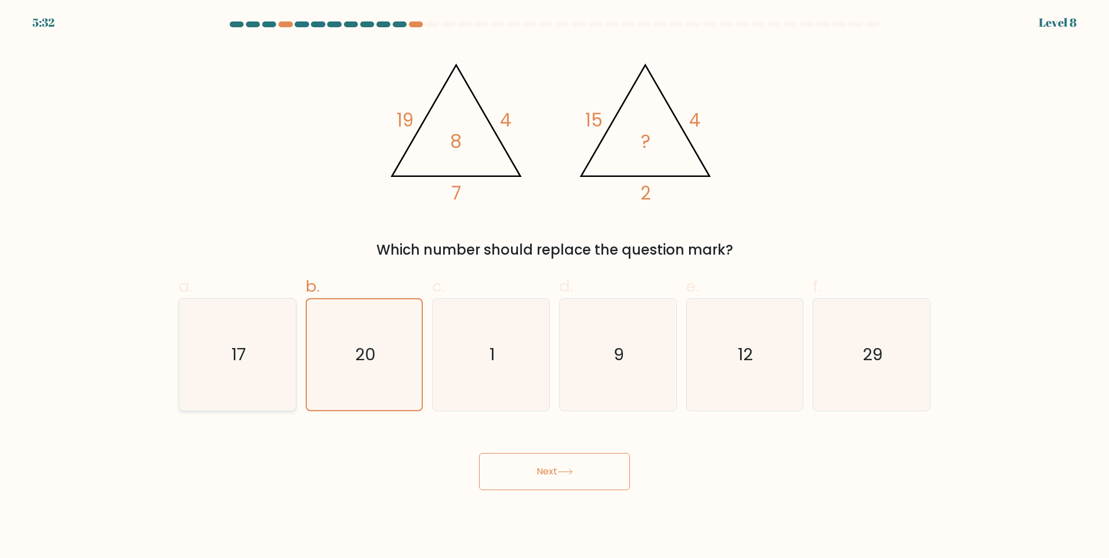
click at [286, 373] on icon "17" at bounding box center [238, 355] width 112 height 112
click at [555, 287] on input "a. 17" at bounding box center [555, 283] width 1 height 8
radio input "true"
click at [375, 354] on text "20" at bounding box center [365, 354] width 21 height 23
click at [555, 287] on input "b. 20" at bounding box center [555, 283] width 1 height 8
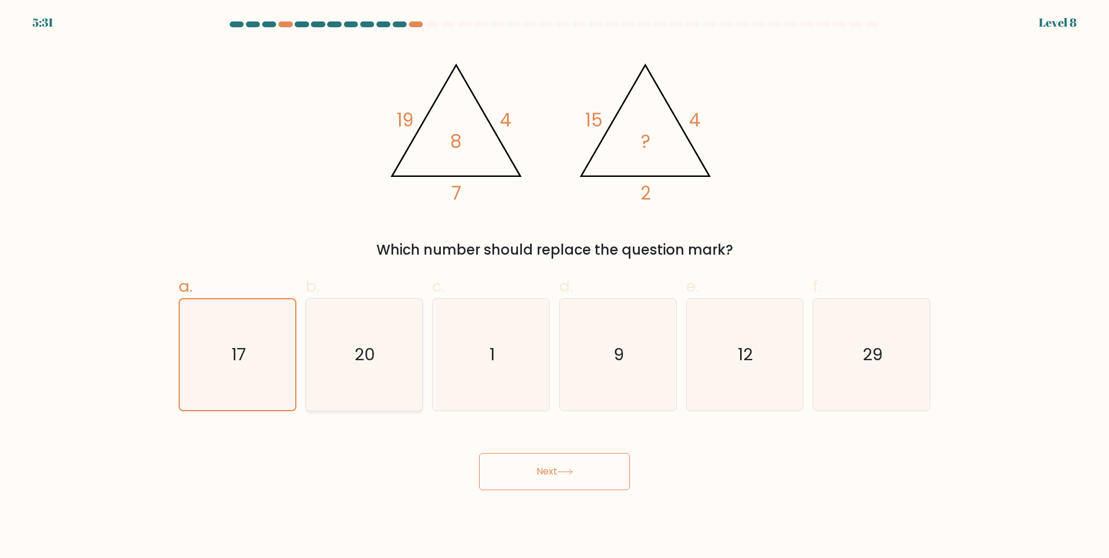
radio input "true"
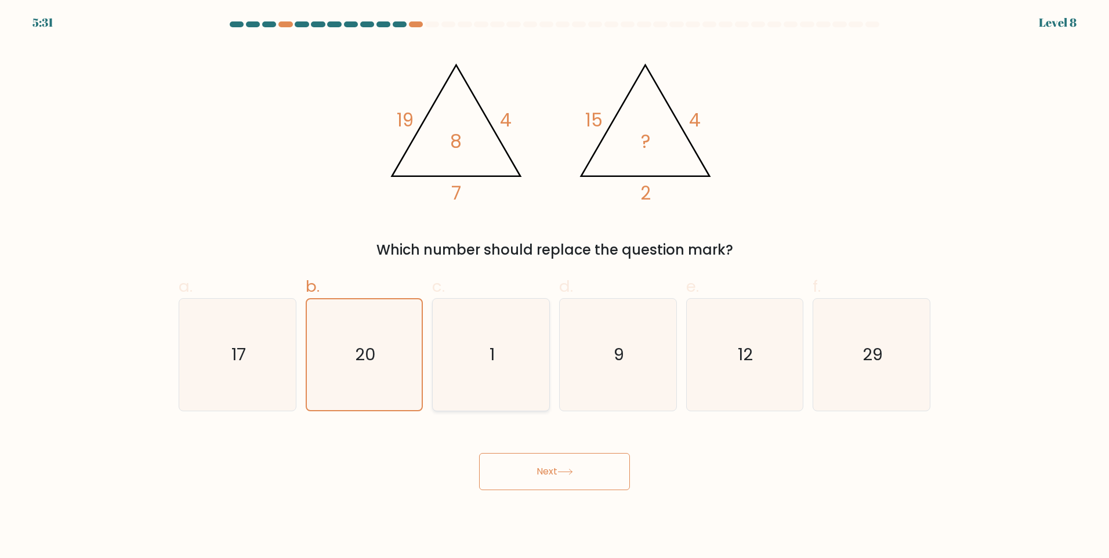
drag, startPoint x: 494, startPoint y: 362, endPoint x: 540, endPoint y: 379, distance: 48.5
click at [504, 367] on icon "1" at bounding box center [491, 355] width 112 height 112
click at [555, 287] on input "c. 1" at bounding box center [555, 283] width 1 height 8
radio input "true"
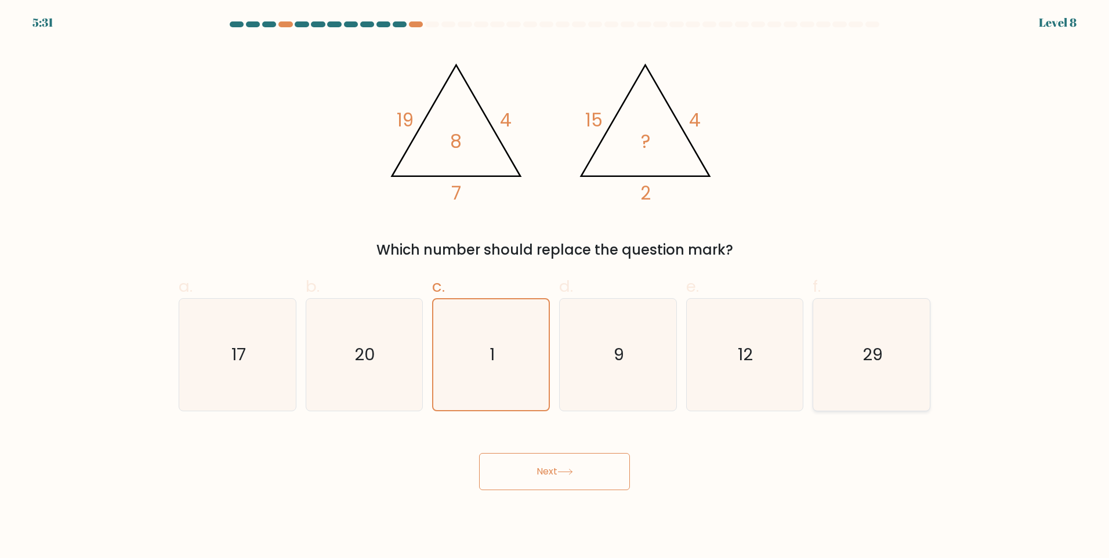
click at [834, 405] on icon "29" at bounding box center [872, 355] width 112 height 112
click at [555, 287] on input "f. 29" at bounding box center [555, 283] width 1 height 8
radio input "true"
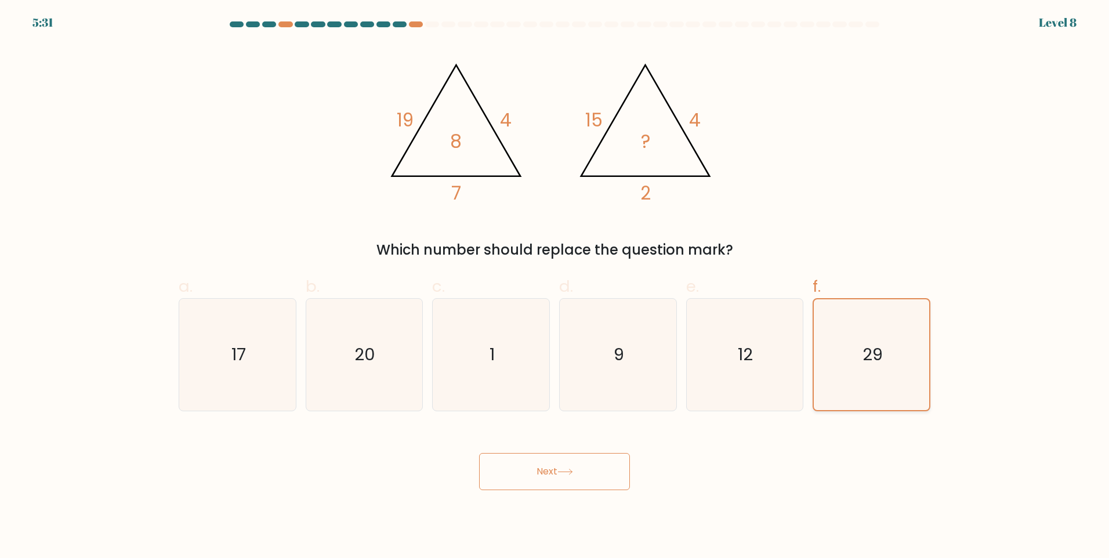
click at [855, 392] on icon "29" at bounding box center [871, 354] width 111 height 111
click at [555, 287] on input "f. 29" at bounding box center [555, 283] width 1 height 8
click at [730, 386] on icon "12" at bounding box center [745, 355] width 112 height 112
click at [555, 287] on input "e. 12" at bounding box center [555, 283] width 1 height 8
radio input "true"
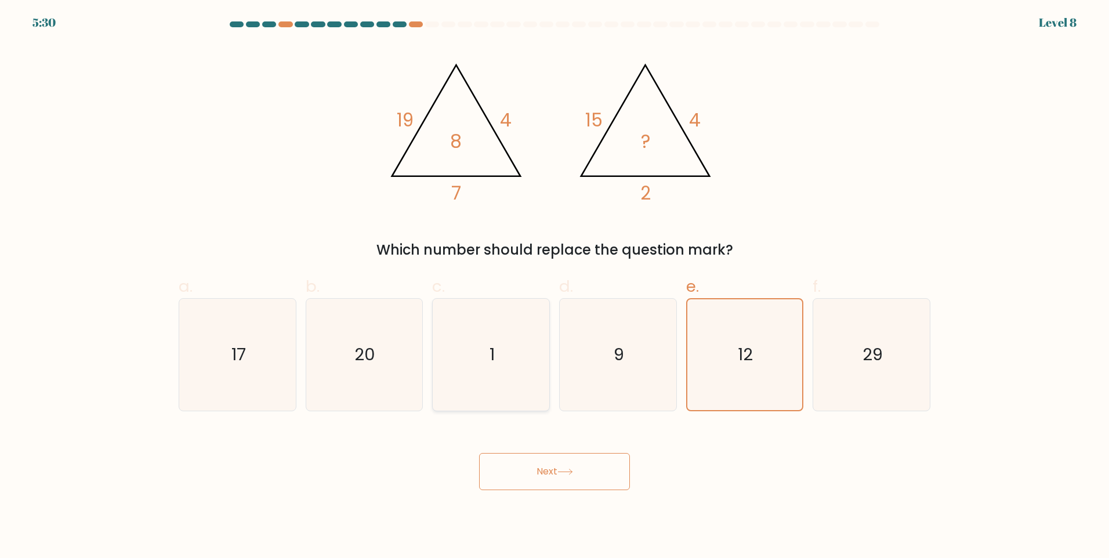
drag, startPoint x: 656, startPoint y: 389, endPoint x: 516, endPoint y: 389, distance: 140.4
click at [646, 389] on icon "9" at bounding box center [618, 355] width 112 height 112
click at [555, 287] on input "d. 9" at bounding box center [555, 283] width 1 height 8
radio input "true"
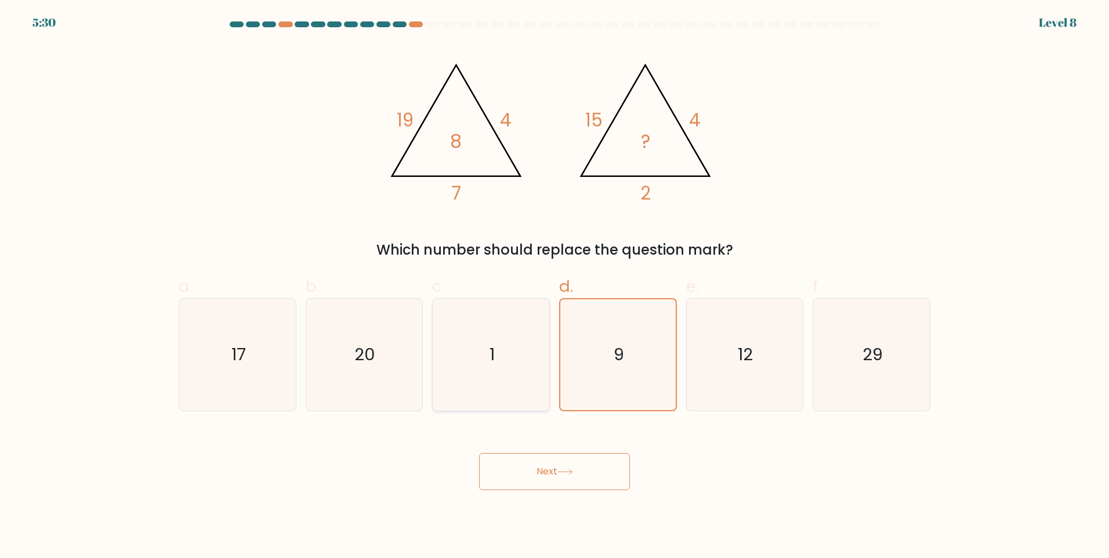
click at [490, 389] on icon "1" at bounding box center [491, 355] width 112 height 112
click at [555, 287] on input "c. 1" at bounding box center [555, 283] width 1 height 8
radio input "true"
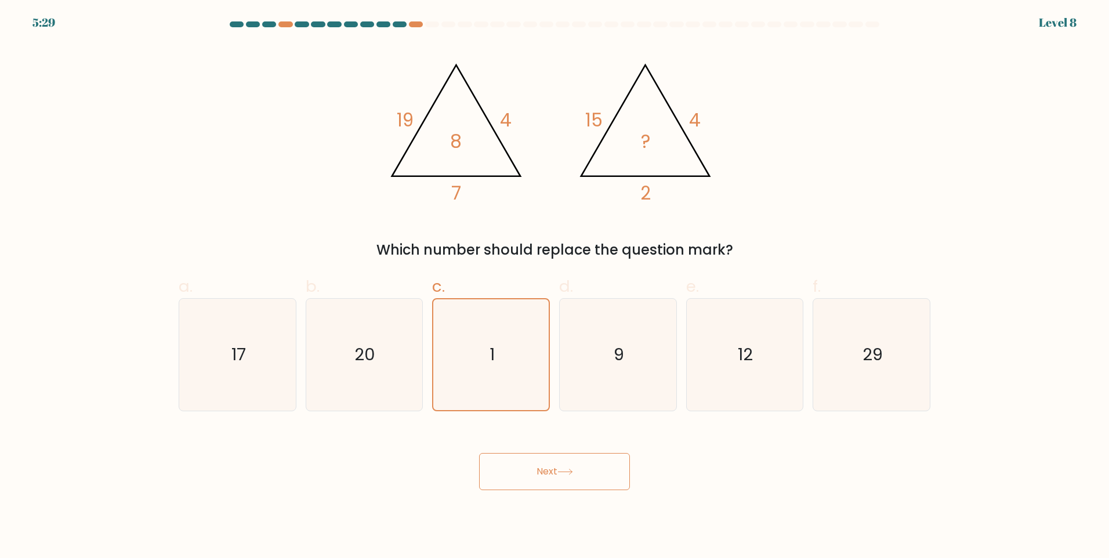
click at [537, 475] on button "Next" at bounding box center [554, 471] width 151 height 37
click at [537, 479] on button "Next" at bounding box center [554, 471] width 151 height 37
click at [531, 489] on button "Next" at bounding box center [554, 471] width 151 height 37
click at [557, 516] on body "5:28 Level 8" at bounding box center [554, 279] width 1109 height 558
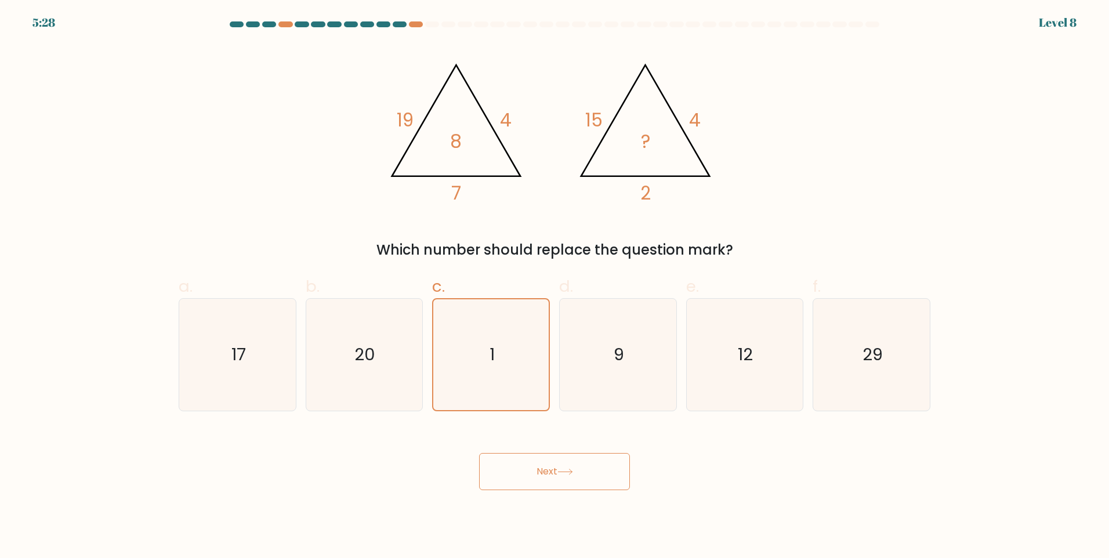
click at [579, 520] on body "5:28 Level 8" at bounding box center [554, 279] width 1109 height 558
click at [603, 458] on button "Next" at bounding box center [554, 471] width 151 height 37
click at [593, 467] on button "Next" at bounding box center [554, 471] width 151 height 37
click at [592, 466] on button "Next" at bounding box center [554, 471] width 151 height 37
click at [581, 466] on button "Next" at bounding box center [554, 471] width 151 height 37
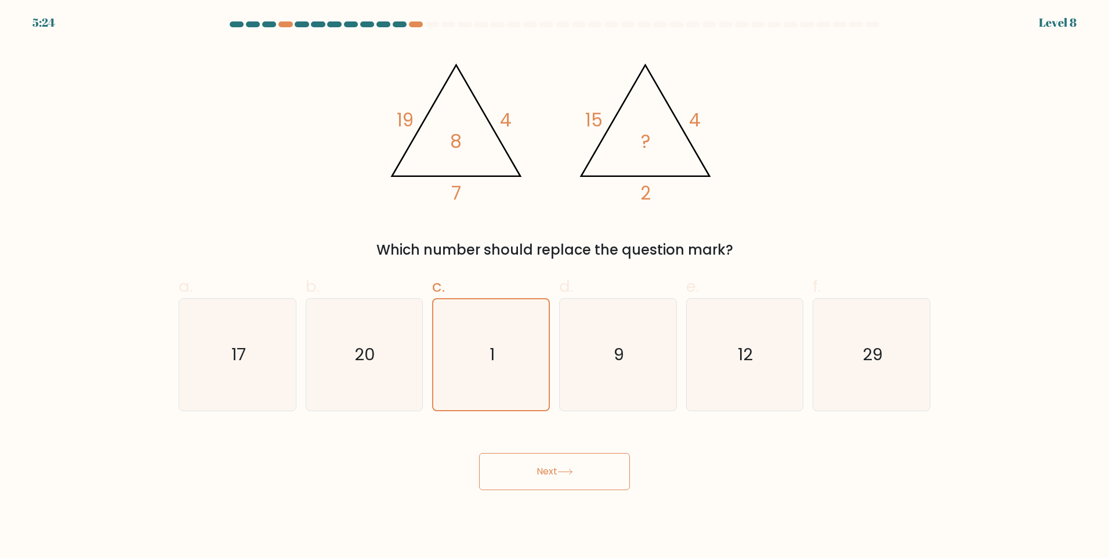
click at [543, 476] on button "Next" at bounding box center [554, 471] width 151 height 37
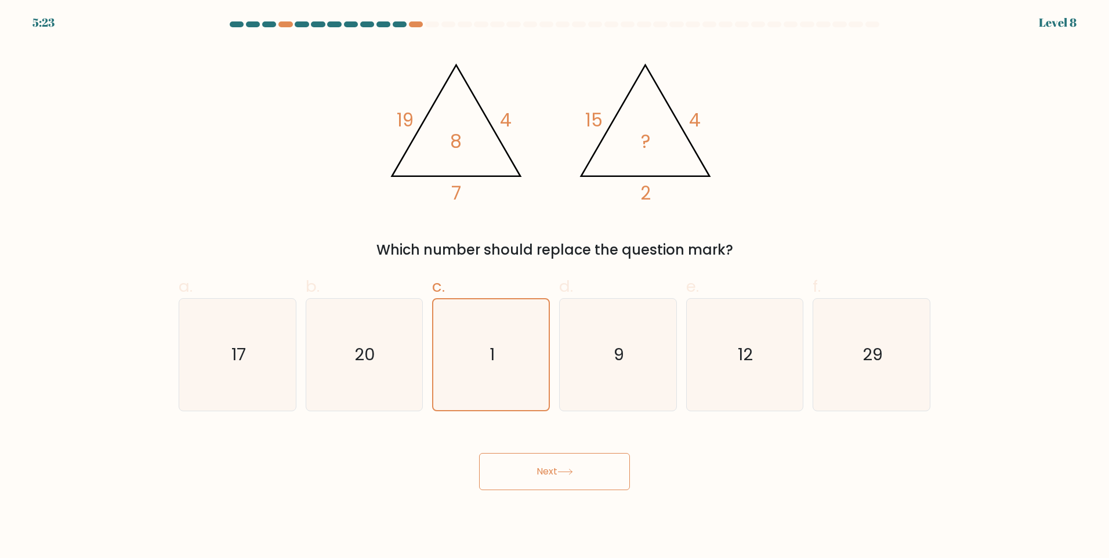
click at [540, 446] on div "Next" at bounding box center [555, 457] width 766 height 65
click at [559, 465] on button "Next" at bounding box center [554, 471] width 151 height 37
click at [557, 466] on button "Next" at bounding box center [554, 471] width 151 height 37
click at [559, 465] on button "Next" at bounding box center [554, 471] width 151 height 37
click at [556, 465] on button "Next" at bounding box center [554, 471] width 151 height 37
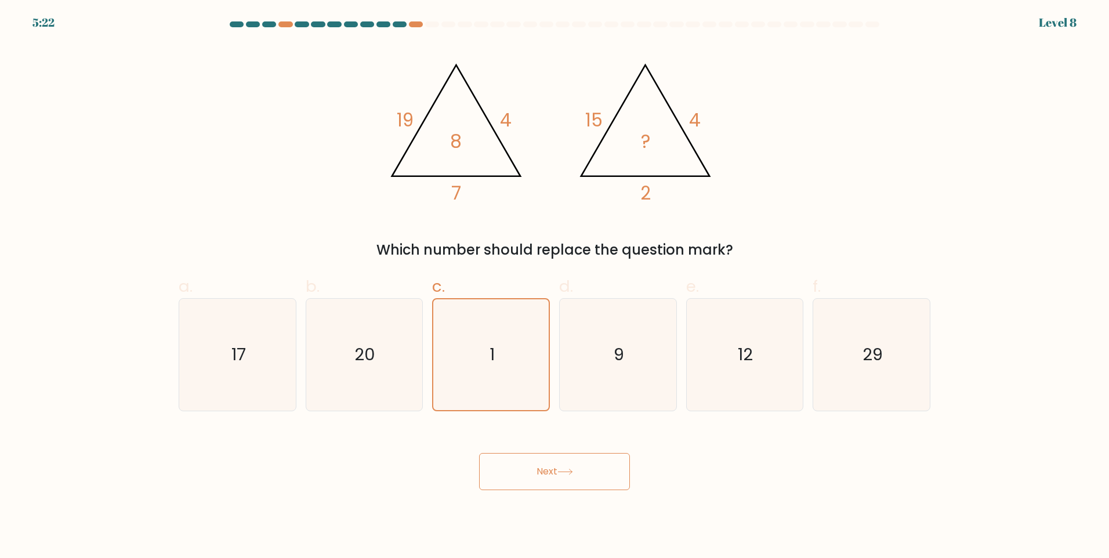
click at [556, 464] on button "Next" at bounding box center [554, 471] width 151 height 37
click at [555, 462] on button "Next" at bounding box center [554, 471] width 151 height 37
click at [551, 460] on button "Next" at bounding box center [554, 471] width 151 height 37
click at [555, 460] on button "Next" at bounding box center [554, 471] width 151 height 37
click at [554, 459] on button "Next" at bounding box center [554, 471] width 151 height 37
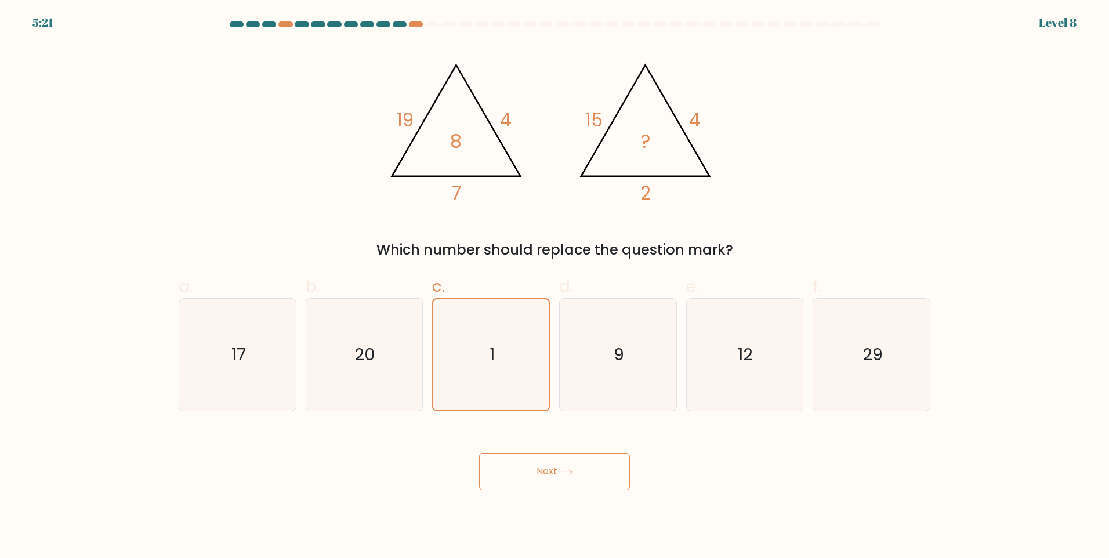
click at [550, 378] on div "c. 1" at bounding box center [491, 342] width 127 height 137
click at [565, 367] on icon "9" at bounding box center [618, 355] width 112 height 112
click at [555, 287] on input "d. 9" at bounding box center [555, 283] width 1 height 8
radio input "true"
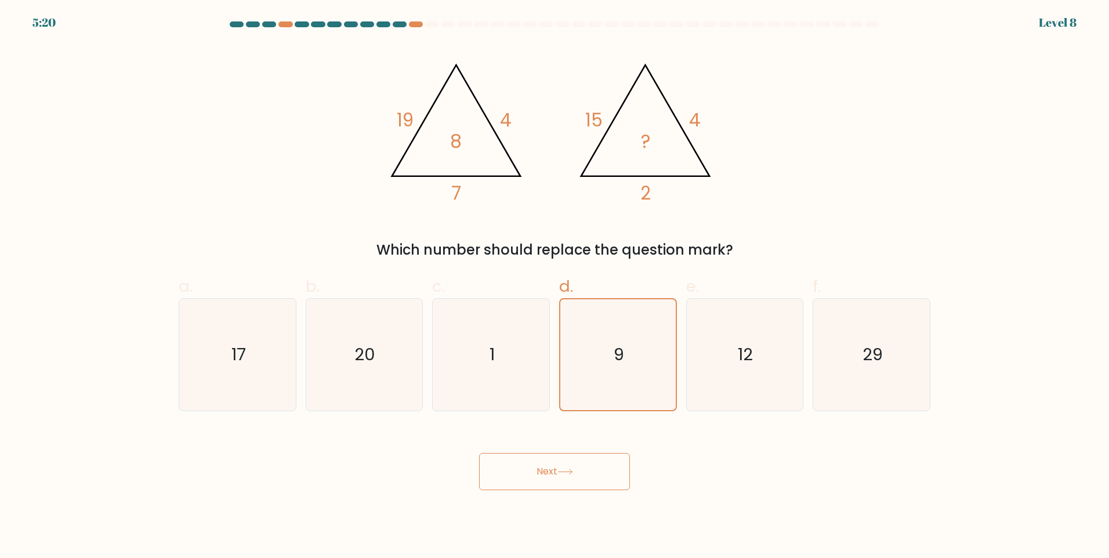
click at [565, 480] on button "Next" at bounding box center [554, 471] width 151 height 37
click at [563, 477] on button "Next" at bounding box center [554, 471] width 151 height 37
click at [561, 476] on button "Next" at bounding box center [554, 471] width 151 height 37
click at [556, 475] on button "Next" at bounding box center [554, 471] width 151 height 37
click at [555, 475] on button "Next" at bounding box center [554, 471] width 151 height 37
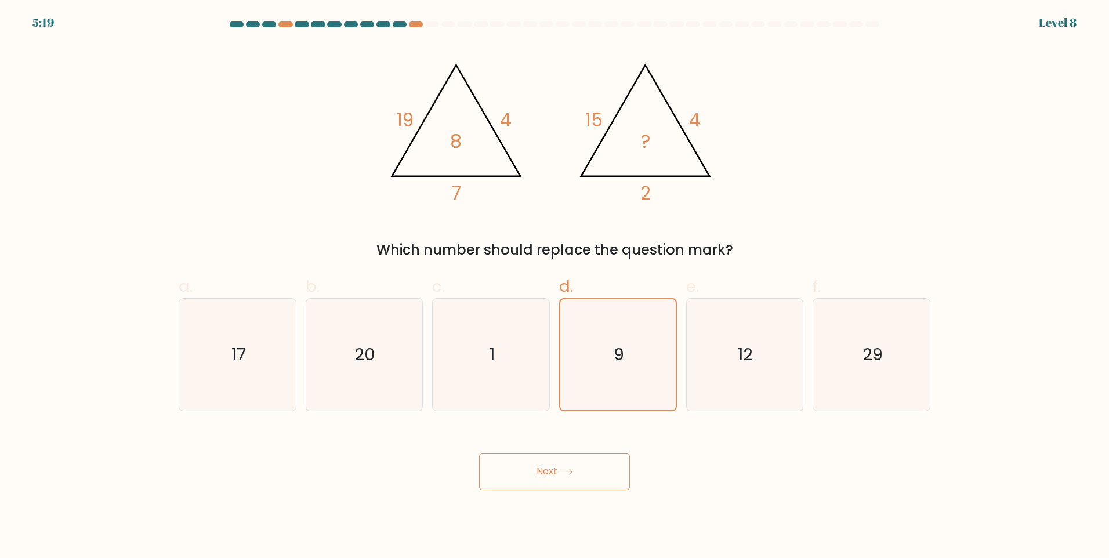
click at [553, 475] on button "Next" at bounding box center [554, 471] width 151 height 37
click at [552, 475] on button "Next" at bounding box center [554, 471] width 151 height 37
click at [552, 473] on button "Next" at bounding box center [554, 471] width 151 height 37
click at [552, 475] on button "Next" at bounding box center [554, 471] width 151 height 37
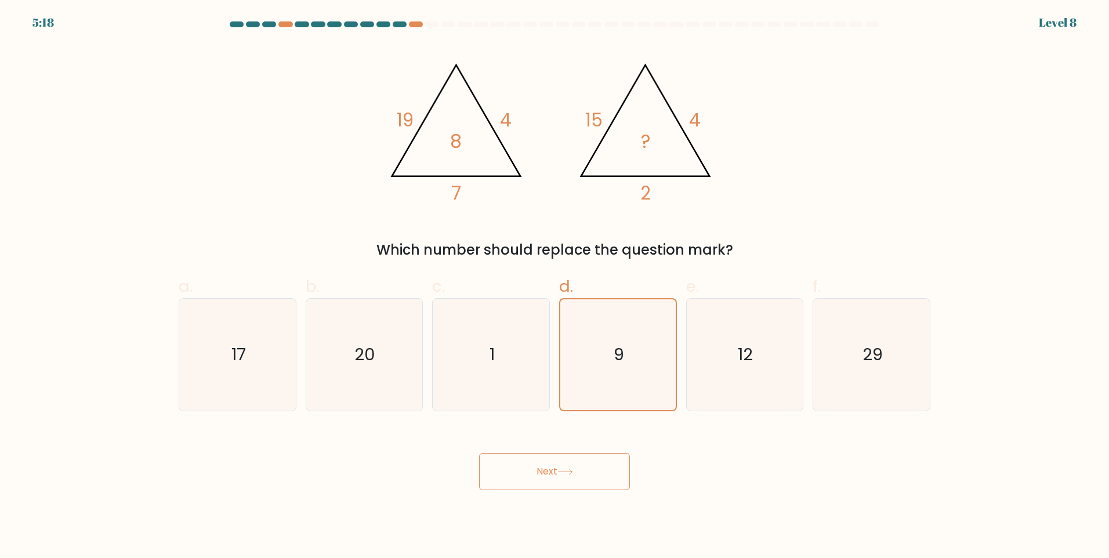
click at [552, 475] on button "Next" at bounding box center [554, 471] width 151 height 37
click at [554, 475] on button "Next" at bounding box center [554, 471] width 151 height 37
click at [555, 475] on button "Next" at bounding box center [554, 471] width 151 height 37
click at [556, 475] on button "Next" at bounding box center [554, 471] width 151 height 37
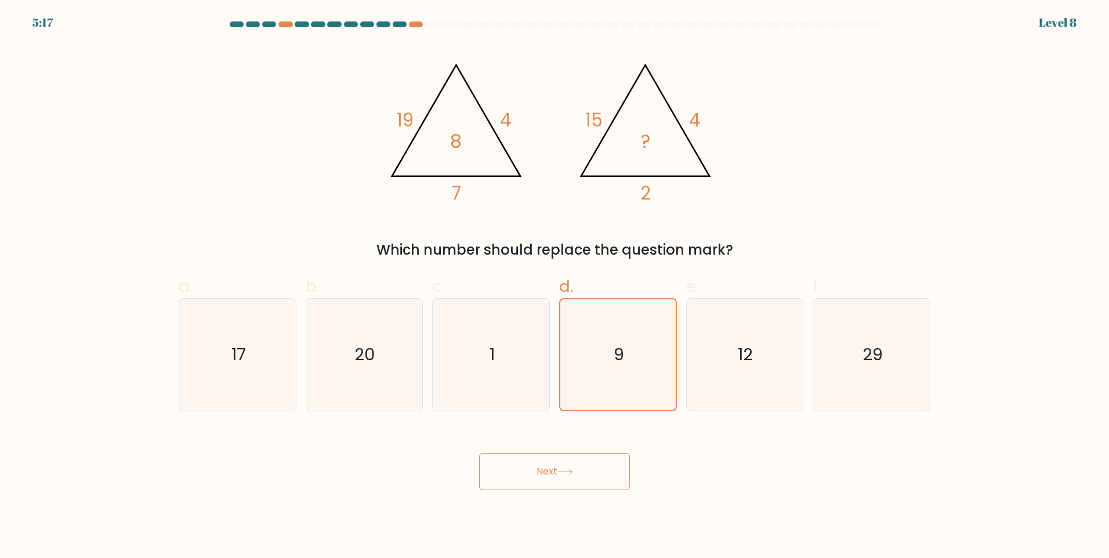
click at [559, 475] on button "Next" at bounding box center [554, 471] width 151 height 37
click at [562, 475] on button "Next" at bounding box center [554, 471] width 151 height 37
click at [561, 475] on button "Next" at bounding box center [554, 471] width 151 height 37
click at [565, 472] on icon at bounding box center [566, 472] width 16 height 6
click at [565, 471] on icon at bounding box center [566, 472] width 16 height 6
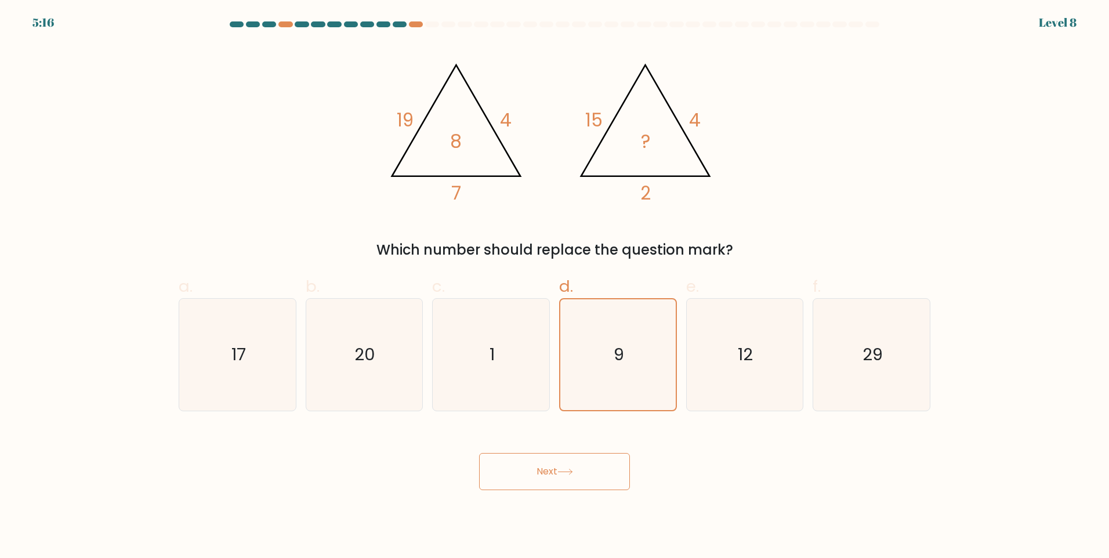
click at [562, 470] on icon at bounding box center [566, 472] width 16 height 6
click at [562, 469] on icon at bounding box center [566, 472] width 16 height 6
click at [565, 468] on button "Next" at bounding box center [554, 471] width 151 height 37
click at [566, 468] on button "Next" at bounding box center [554, 471] width 151 height 37
click at [571, 469] on button "Next" at bounding box center [554, 471] width 151 height 37
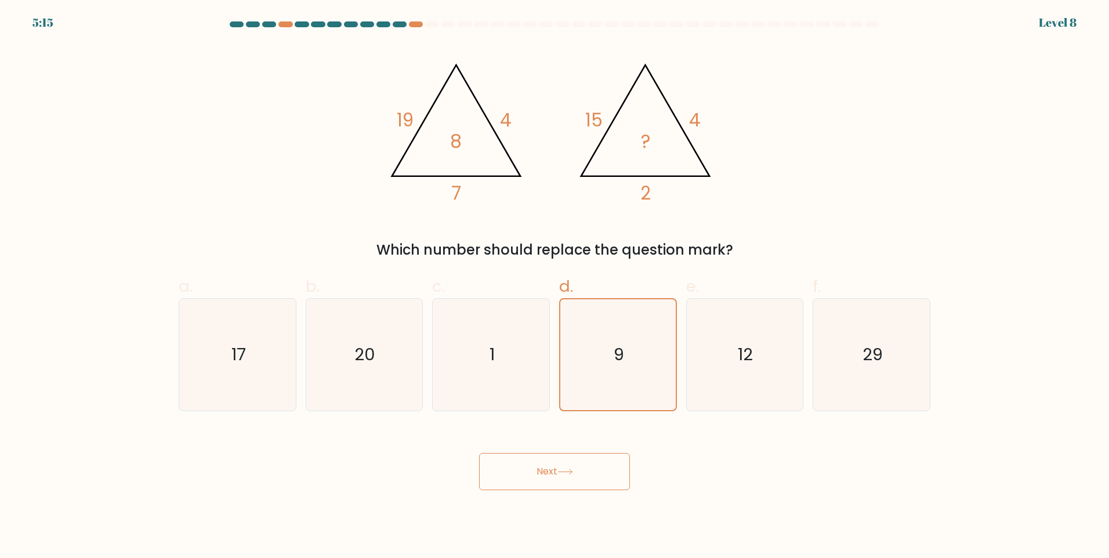
click at [573, 470] on icon at bounding box center [566, 472] width 16 height 6
click at [580, 471] on button "Next" at bounding box center [554, 471] width 151 height 37
click at [578, 472] on button "Next" at bounding box center [554, 471] width 151 height 37
click at [572, 472] on icon at bounding box center [565, 471] width 14 height 5
click at [573, 469] on icon at bounding box center [566, 472] width 16 height 6
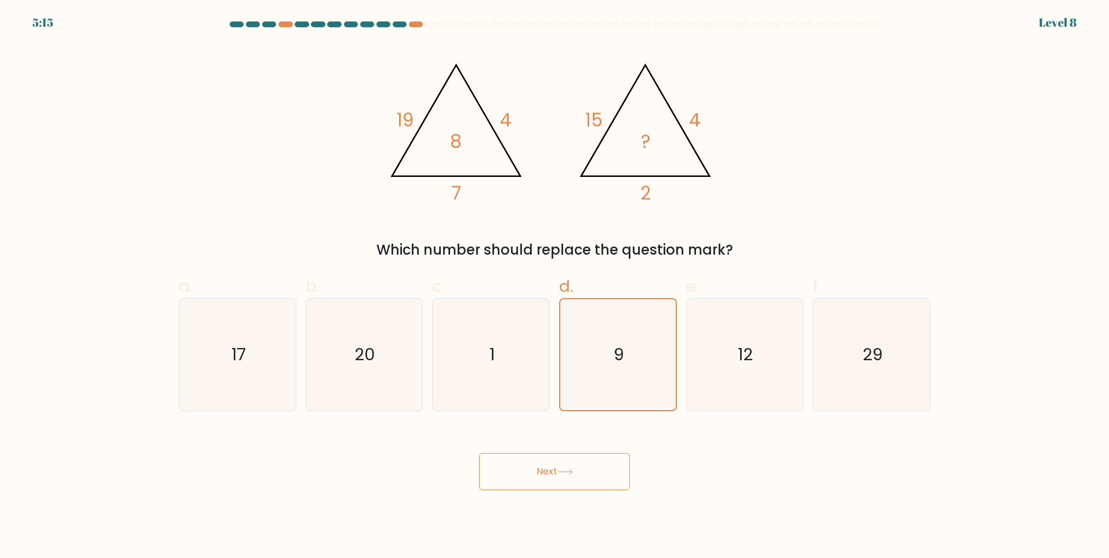
click at [573, 467] on button "Next" at bounding box center [554, 471] width 151 height 37
click at [572, 466] on button "Next" at bounding box center [554, 471] width 151 height 37
click at [576, 464] on button "Next" at bounding box center [554, 471] width 151 height 37
click at [576, 461] on button "Next" at bounding box center [554, 471] width 151 height 37
click at [573, 461] on button "Next" at bounding box center [554, 471] width 151 height 37
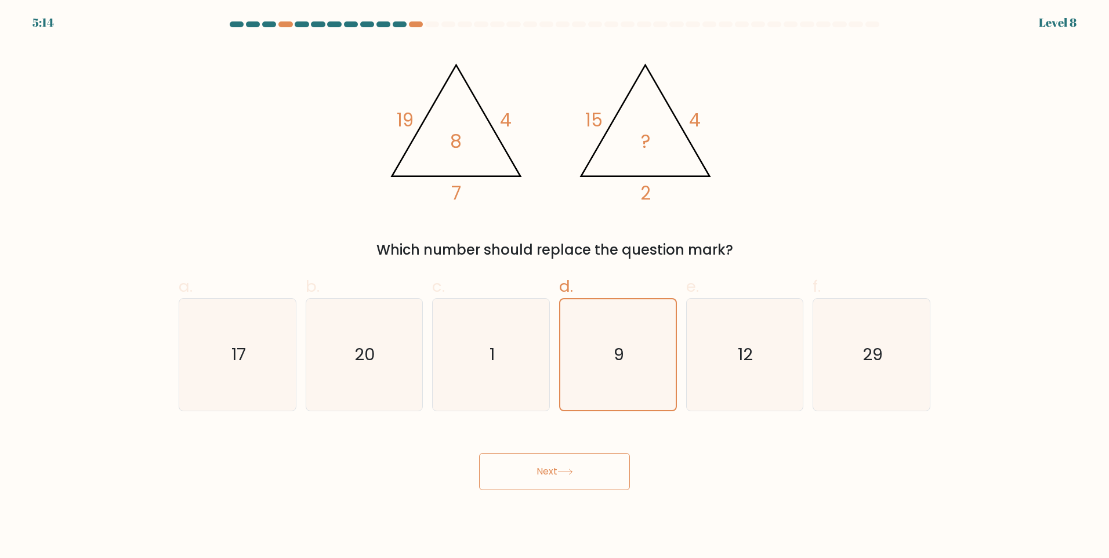
click at [576, 461] on button "Next" at bounding box center [554, 471] width 151 height 37
click at [575, 460] on button "Next" at bounding box center [554, 471] width 151 height 37
click at [574, 460] on button "Next" at bounding box center [554, 471] width 151 height 37
click at [576, 460] on button "Next" at bounding box center [554, 471] width 151 height 37
click at [576, 461] on button "Next" at bounding box center [554, 471] width 151 height 37
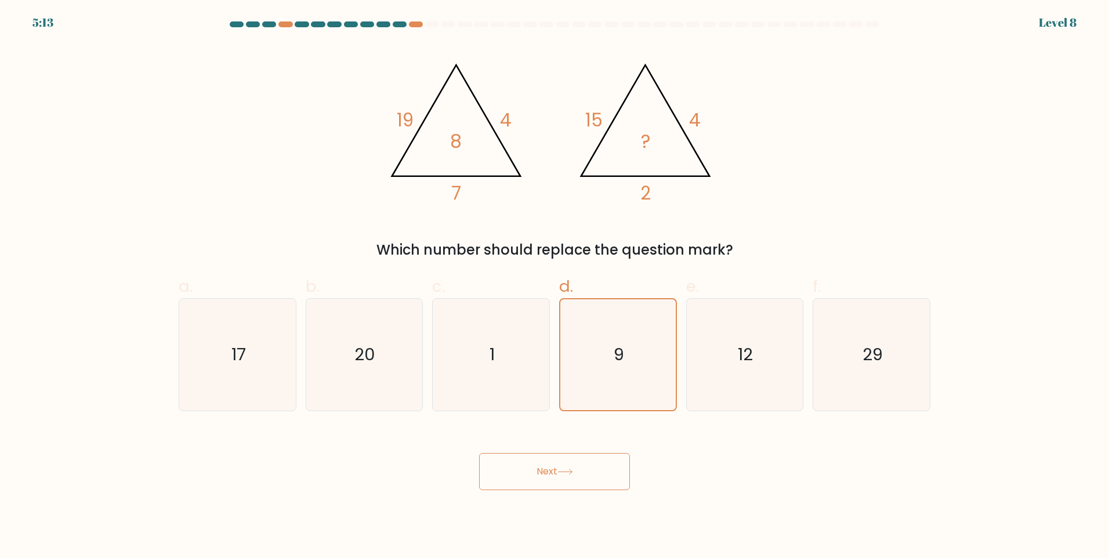
click at [574, 462] on button "Next" at bounding box center [554, 471] width 151 height 37
click at [574, 461] on button "Next" at bounding box center [554, 471] width 151 height 37
click at [574, 459] on button "Next" at bounding box center [554, 471] width 151 height 37
click at [574, 458] on button "Next" at bounding box center [554, 471] width 151 height 37
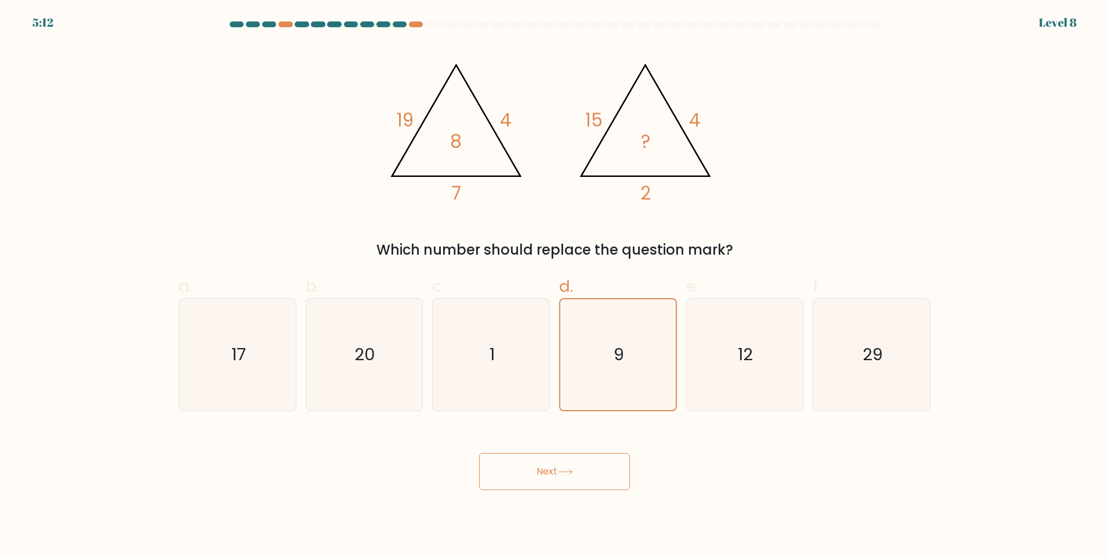
click at [574, 455] on button "Next" at bounding box center [554, 471] width 151 height 37
click at [574, 452] on div "Next" at bounding box center [555, 457] width 766 height 65
click at [572, 452] on div "Next" at bounding box center [555, 457] width 766 height 65
click at [570, 453] on div "Next" at bounding box center [555, 457] width 766 height 65
click at [572, 454] on button "Next" at bounding box center [554, 471] width 151 height 37
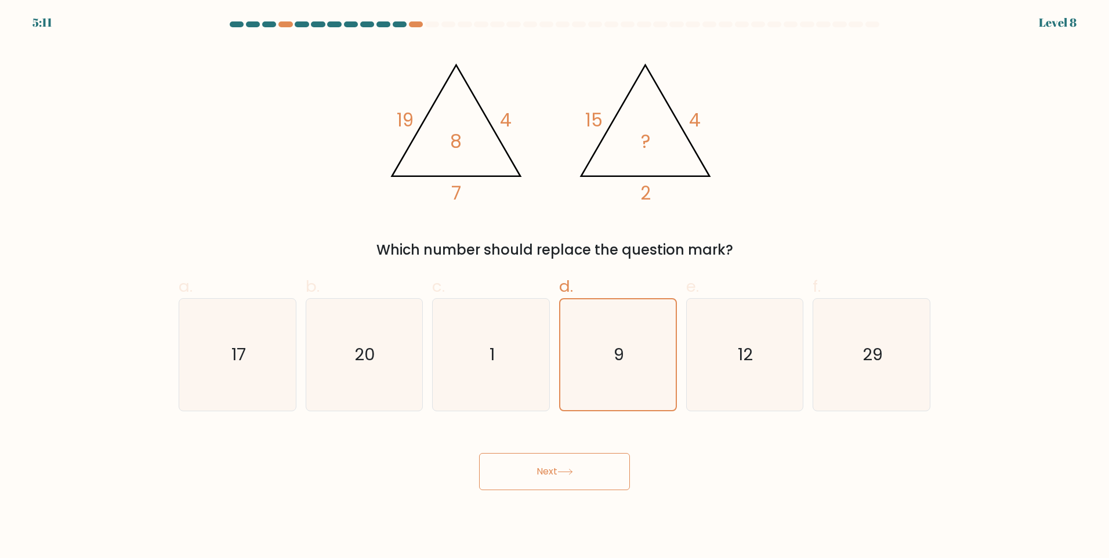
click at [570, 455] on button "Next" at bounding box center [554, 471] width 151 height 37
click at [570, 457] on button "Next" at bounding box center [554, 471] width 151 height 37
click at [569, 458] on button "Next" at bounding box center [554, 471] width 151 height 37
click at [570, 456] on button "Next" at bounding box center [554, 471] width 151 height 37
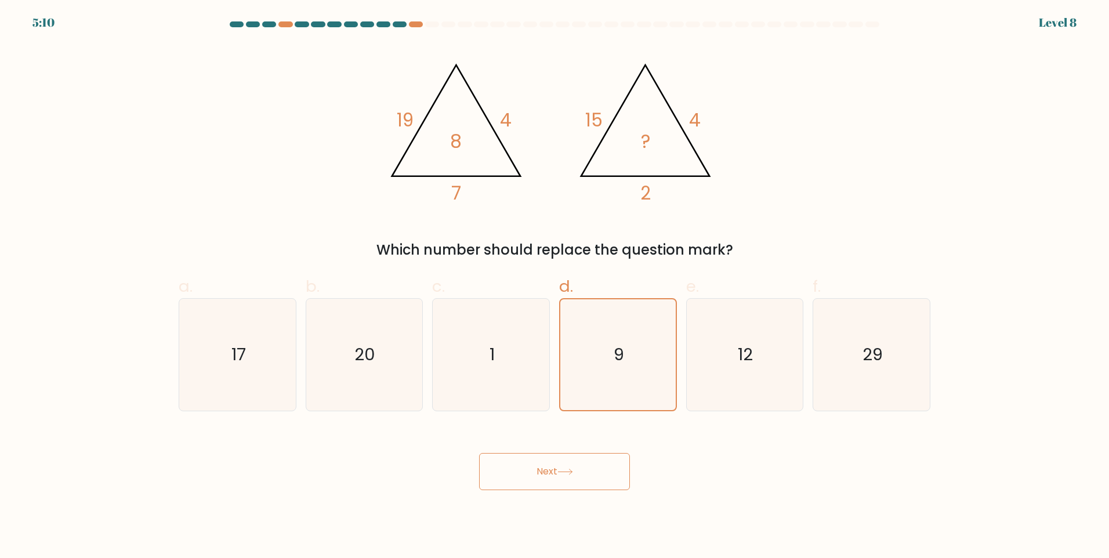
click at [569, 456] on button "Next" at bounding box center [554, 471] width 151 height 37
click at [569, 454] on button "Next" at bounding box center [554, 471] width 151 height 37
click at [569, 453] on button "Next" at bounding box center [554, 471] width 151 height 37
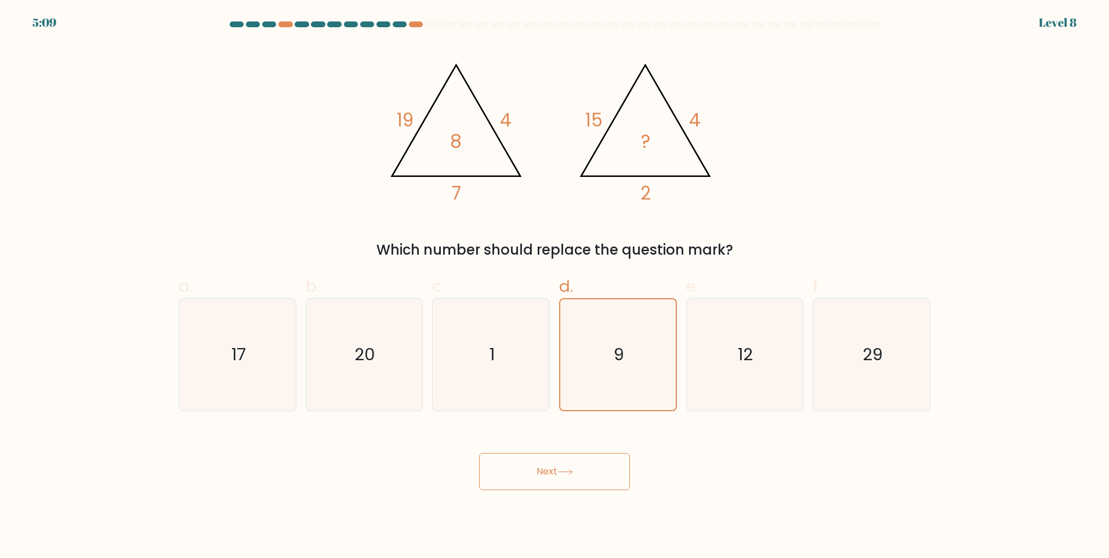
click at [567, 450] on div "Next" at bounding box center [555, 457] width 766 height 65
drag, startPoint x: 552, startPoint y: 461, endPoint x: 546, endPoint y: 471, distance: 11.7
click at [551, 461] on div "Next" at bounding box center [555, 457] width 766 height 65
click at [549, 466] on button "Next" at bounding box center [554, 471] width 151 height 37
click at [543, 473] on button "Next" at bounding box center [554, 471] width 151 height 37
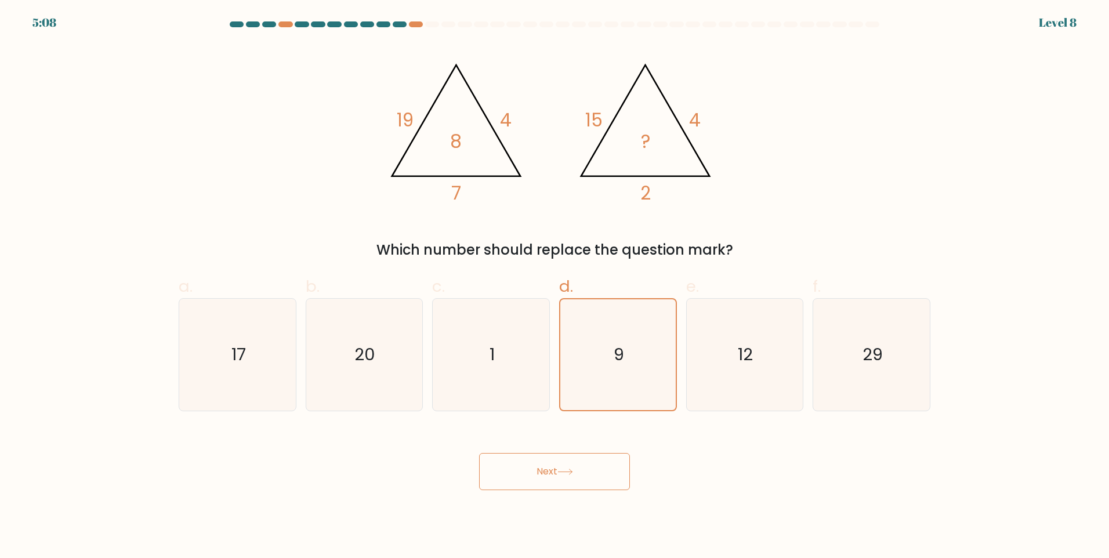
drag, startPoint x: 543, startPoint y: 472, endPoint x: 541, endPoint y: 466, distance: 6.8
click at [541, 466] on button "Next" at bounding box center [554, 471] width 151 height 37
drag, startPoint x: 541, startPoint y: 466, endPoint x: 544, endPoint y: 457, distance: 9.7
click at [544, 457] on button "Next" at bounding box center [554, 471] width 151 height 37
click at [545, 457] on button "Next" at bounding box center [554, 471] width 151 height 37
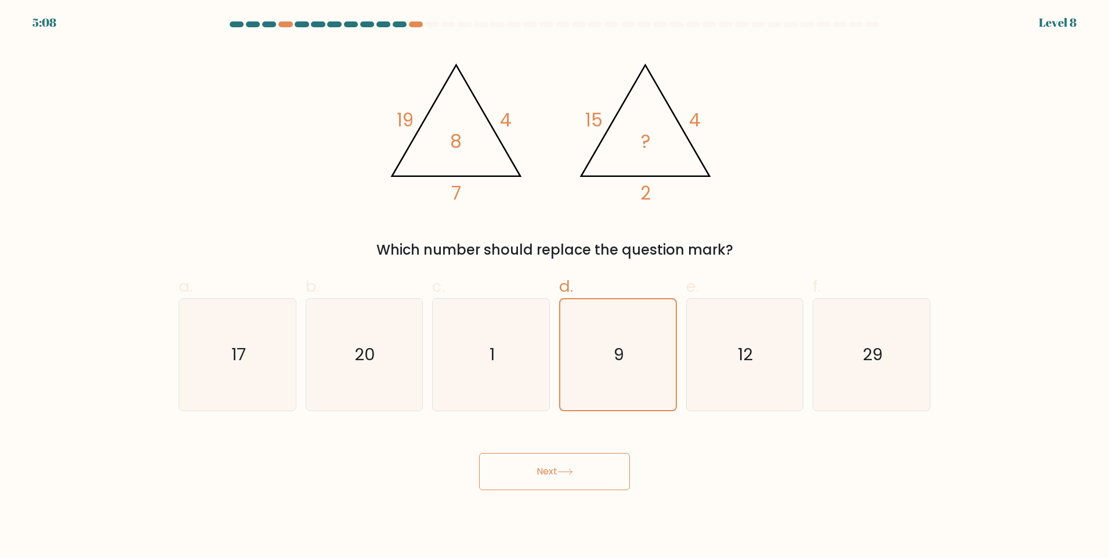
drag, startPoint x: 545, startPoint y: 457, endPoint x: 524, endPoint y: 446, distance: 23.6
click at [545, 455] on button "Next" at bounding box center [554, 471] width 151 height 37
click at [468, 395] on icon "1" at bounding box center [491, 355] width 112 height 112
click at [555, 287] on input "c. 1" at bounding box center [555, 283] width 1 height 8
radio input "true"
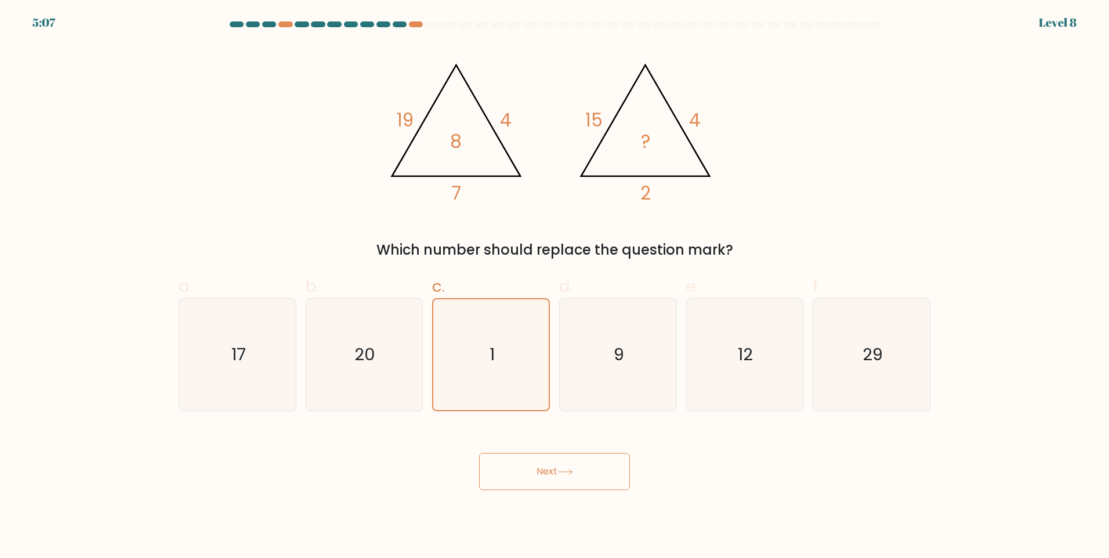
drag, startPoint x: 491, startPoint y: 468, endPoint x: 520, endPoint y: 473, distance: 29.0
click at [520, 473] on button "Next" at bounding box center [554, 471] width 151 height 37
drag, startPoint x: 526, startPoint y: 476, endPoint x: 533, endPoint y: 480, distance: 8.1
click at [533, 480] on button "Next" at bounding box center [554, 471] width 151 height 37
click at [537, 479] on button "Next" at bounding box center [554, 471] width 151 height 37
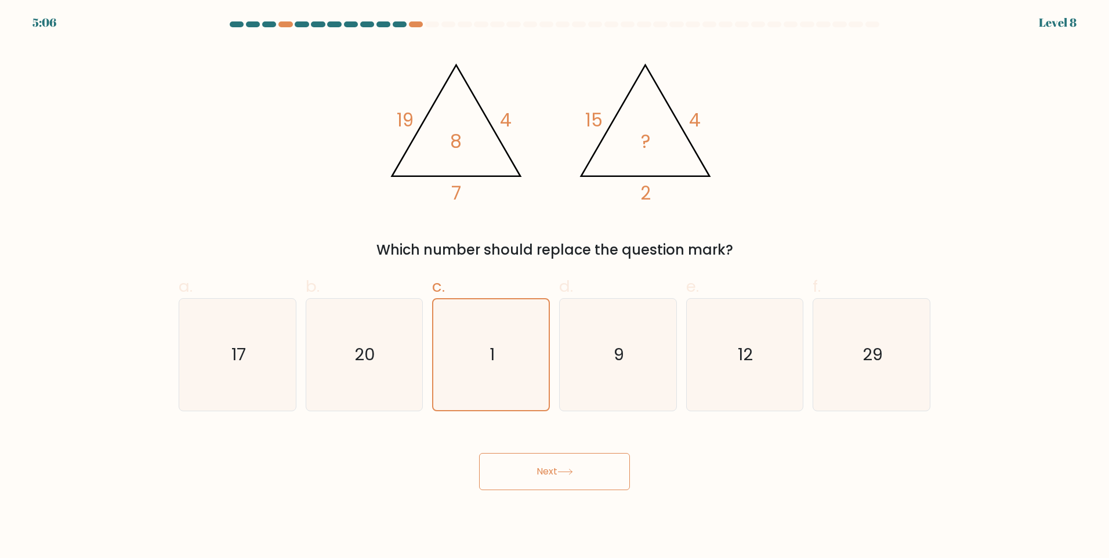
click at [535, 476] on button "Next" at bounding box center [554, 471] width 151 height 37
click at [532, 472] on button "Next" at bounding box center [554, 471] width 151 height 37
click at [460, 143] on icon "@import url('[URL][DOMAIN_NAME]); 19 4 7 8 @import url('[URL][DOMAIN_NAME]); 15…" at bounding box center [555, 128] width 348 height 168
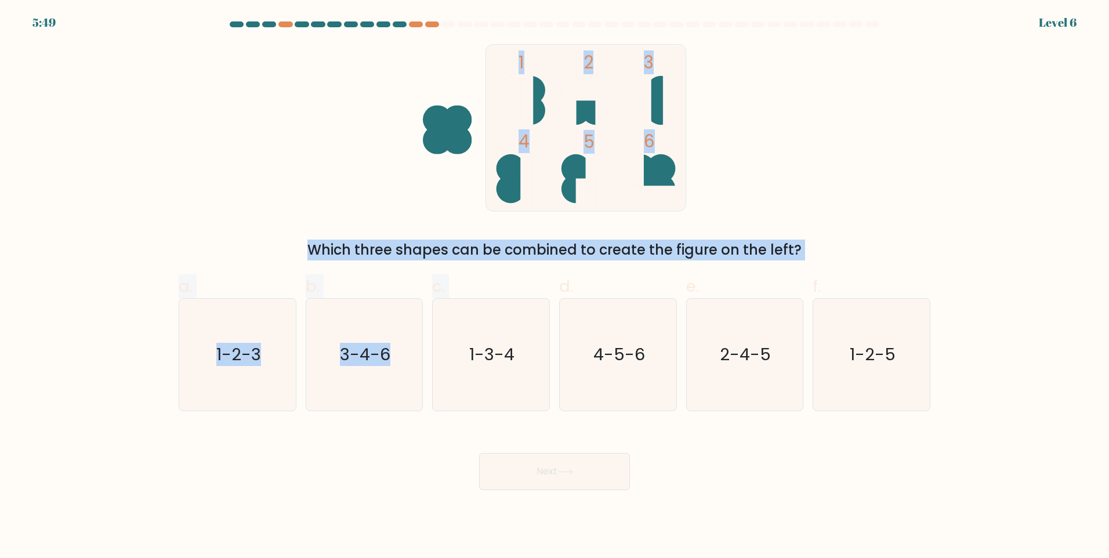
drag, startPoint x: 482, startPoint y: 367, endPoint x: 414, endPoint y: 180, distance: 199.0
click at [414, 180] on form at bounding box center [554, 255] width 1109 height 469
drag, startPoint x: 414, startPoint y: 180, endPoint x: 328, endPoint y: 169, distance: 85.9
click at [328, 169] on div "1 2 3 4 5 6 Which three shapes can be combined to create the figure on the left?" at bounding box center [555, 152] width 766 height 216
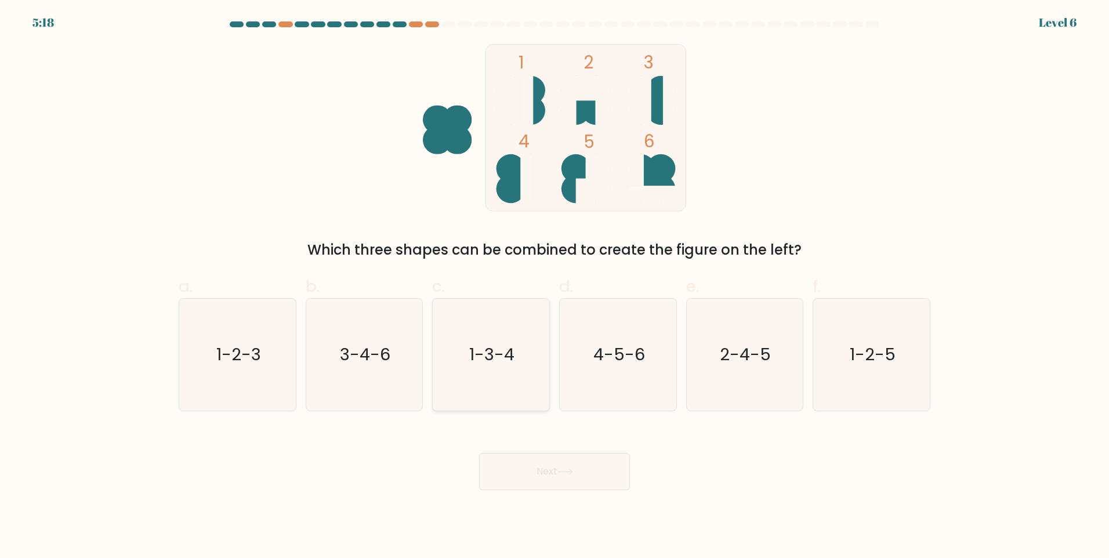
click at [527, 395] on icon "1-3-4" at bounding box center [491, 355] width 112 height 112
click at [555, 287] on input "c. 1-3-4" at bounding box center [555, 283] width 1 height 8
radio input "true"
click at [556, 464] on button "Next" at bounding box center [554, 471] width 151 height 37
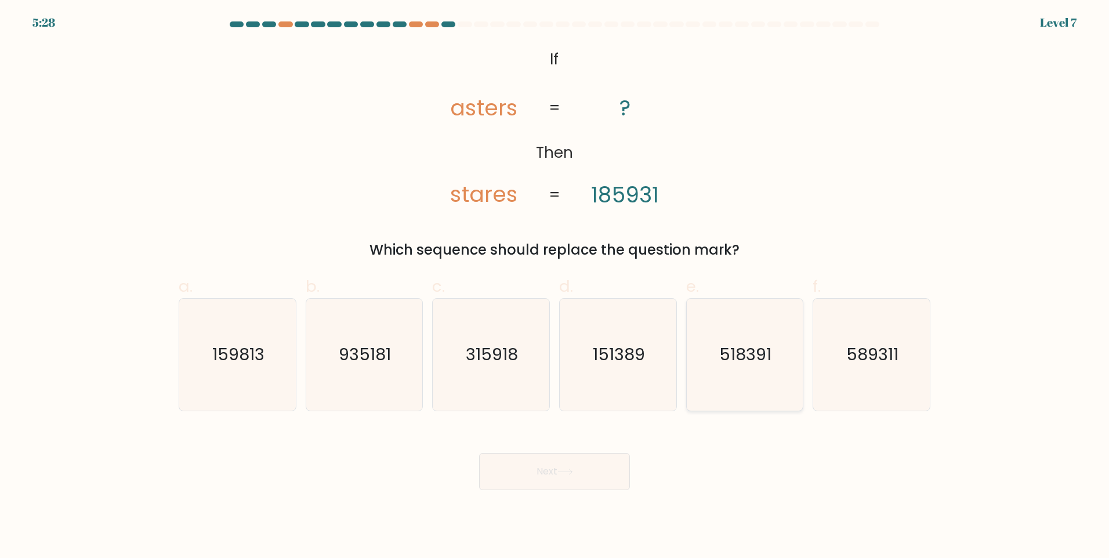
click at [713, 375] on icon "518391" at bounding box center [745, 355] width 112 height 112
click at [555, 287] on input "e. 518391" at bounding box center [555, 283] width 1 height 8
radio input "true"
click at [577, 480] on button "Next" at bounding box center [554, 471] width 151 height 37
click at [570, 484] on button "Next" at bounding box center [554, 471] width 151 height 37
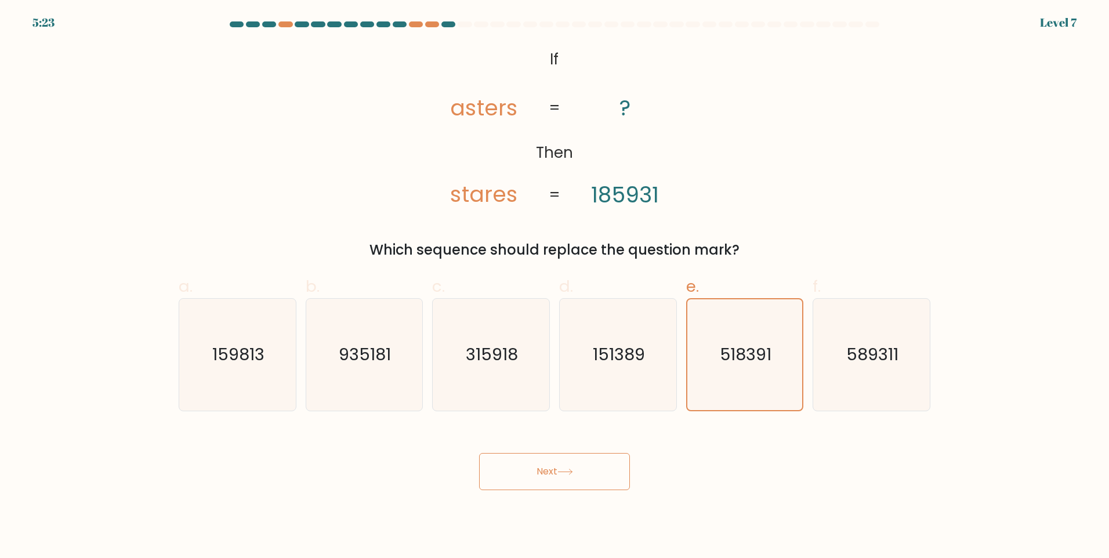
click at [570, 484] on button "Next" at bounding box center [554, 471] width 151 height 37
click at [750, 359] on text "518391" at bounding box center [746, 354] width 52 height 23
click at [555, 287] on input "e. 518391" at bounding box center [555, 283] width 1 height 8
drag, startPoint x: 568, startPoint y: 482, endPoint x: 550, endPoint y: 479, distance: 18.2
click at [567, 482] on button "Next" at bounding box center [554, 471] width 151 height 37
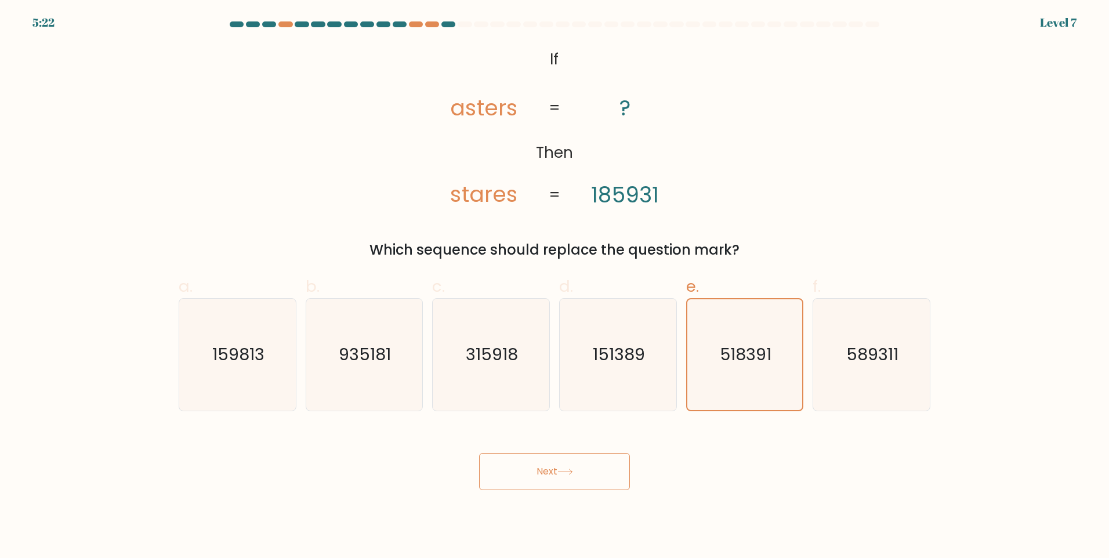
click at [549, 479] on button "Next" at bounding box center [554, 471] width 151 height 37
click at [543, 479] on button "Next" at bounding box center [554, 471] width 151 height 37
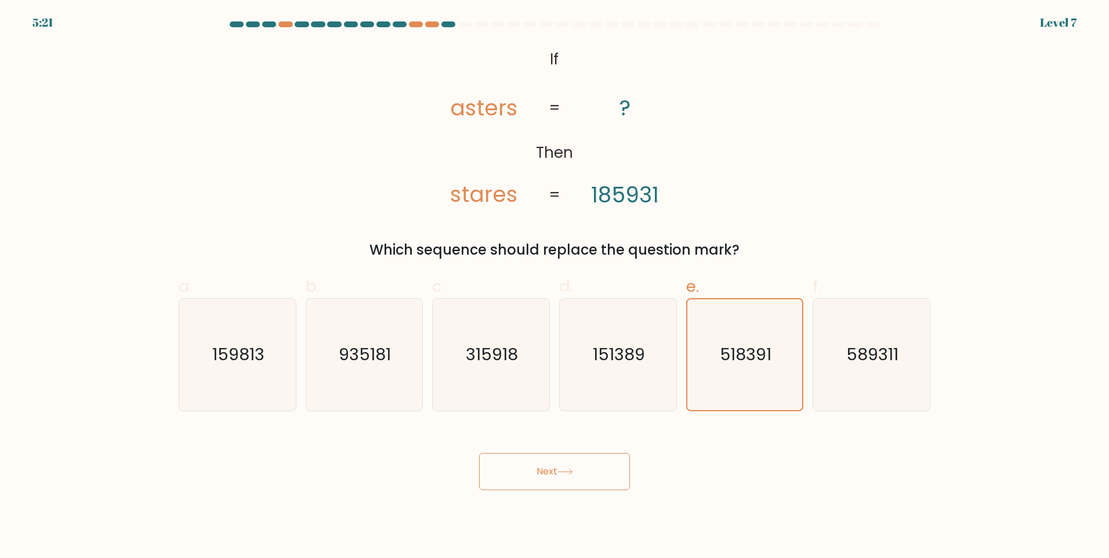
click at [543, 479] on button "Next" at bounding box center [554, 471] width 151 height 37
drag, startPoint x: 1017, startPoint y: 388, endPoint x: 999, endPoint y: 415, distance: 32.2
click at [1017, 388] on form "If ?" at bounding box center [554, 255] width 1109 height 469
click at [714, 320] on icon "518391" at bounding box center [744, 354] width 111 height 111
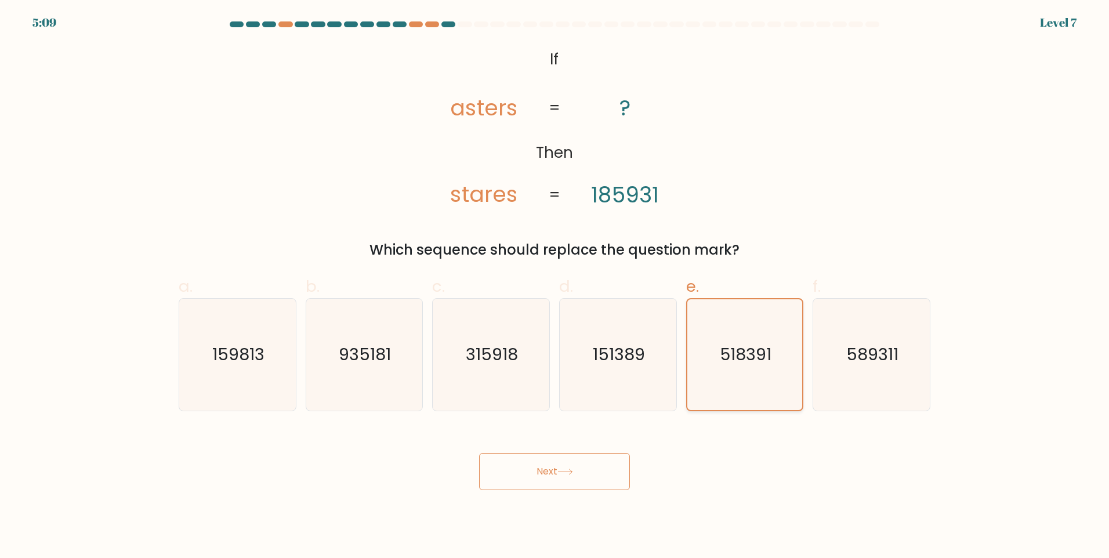
click at [555, 287] on input "e. 518391" at bounding box center [555, 283] width 1 height 8
click at [569, 479] on button "Next" at bounding box center [554, 471] width 151 height 37
